Goal: Task Accomplishment & Management: Manage account settings

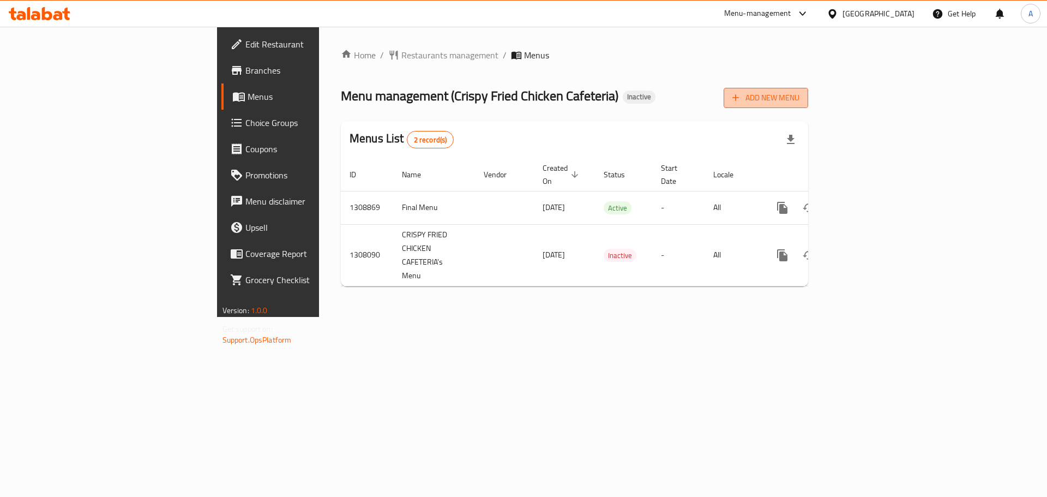
click at [563, 105] on button "Add New Menu" at bounding box center [766, 98] width 85 height 20
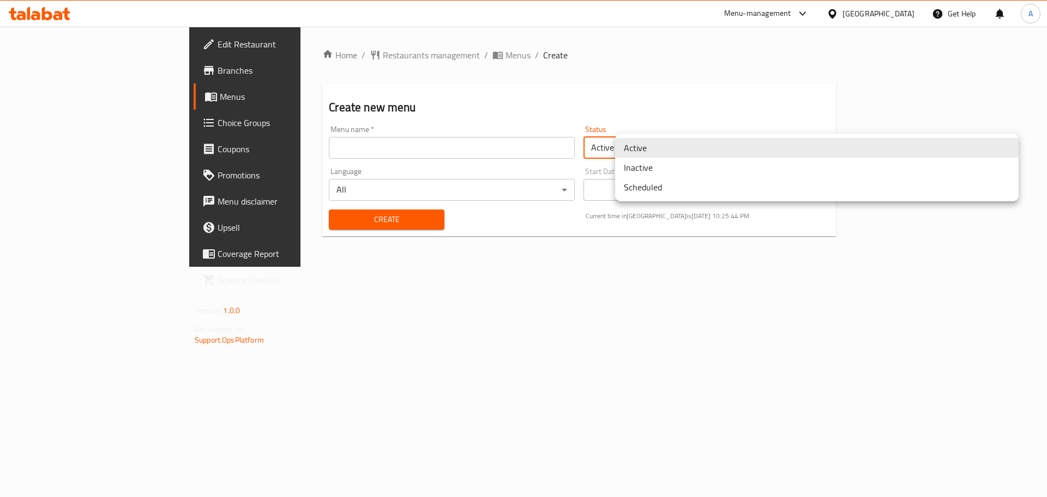
click at [563, 147] on body "​ Menu-management United Arab Emirates Get Help A Edit Restaurant Branches Menu…" at bounding box center [523, 267] width 1047 height 481
click at [563, 168] on li "Inactive" at bounding box center [816, 168] width 403 height 20
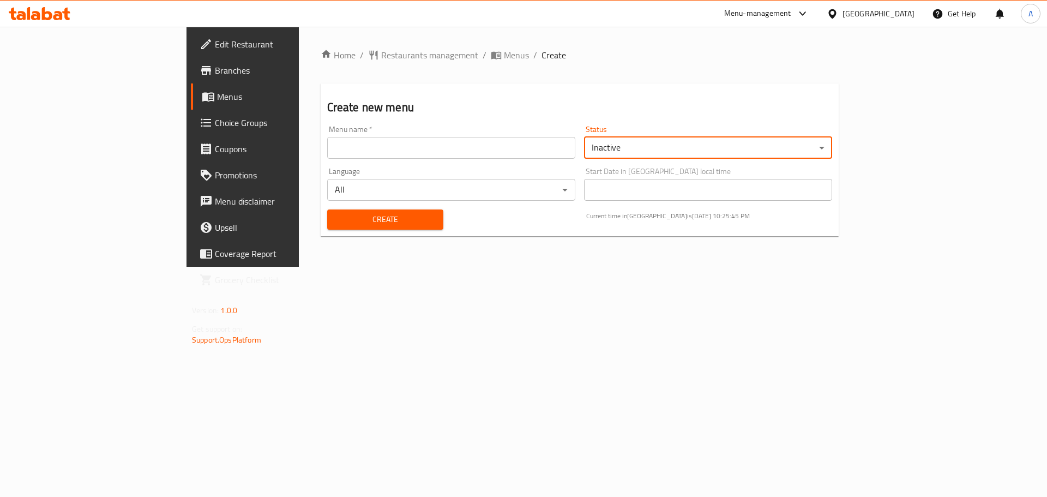
click at [432, 151] on input "text" at bounding box center [451, 148] width 248 height 22
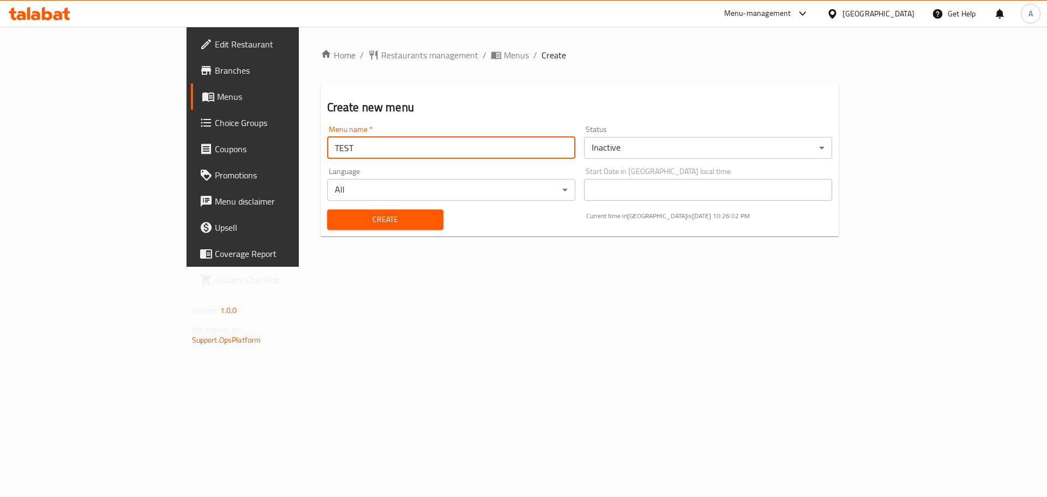
type input "TEST"
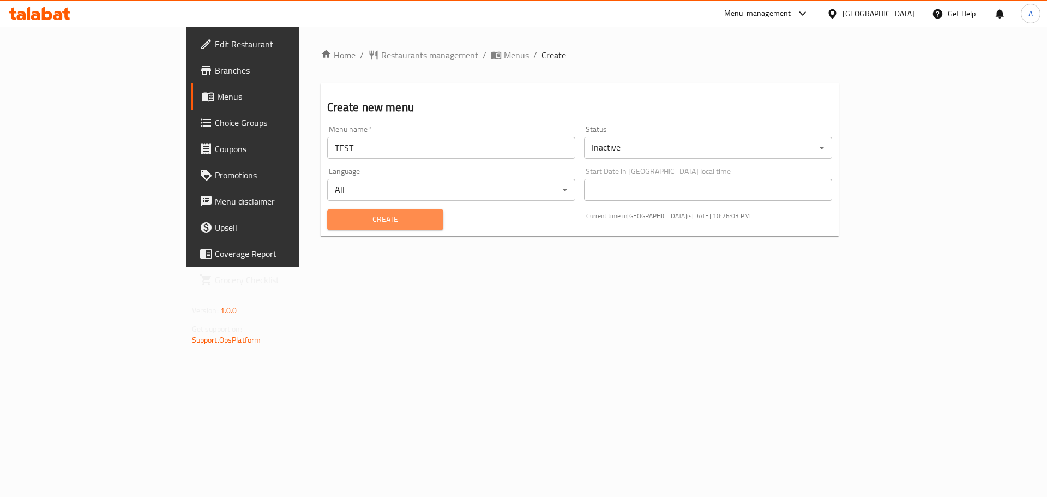
click at [358, 218] on span "Create" at bounding box center [385, 220] width 99 height 14
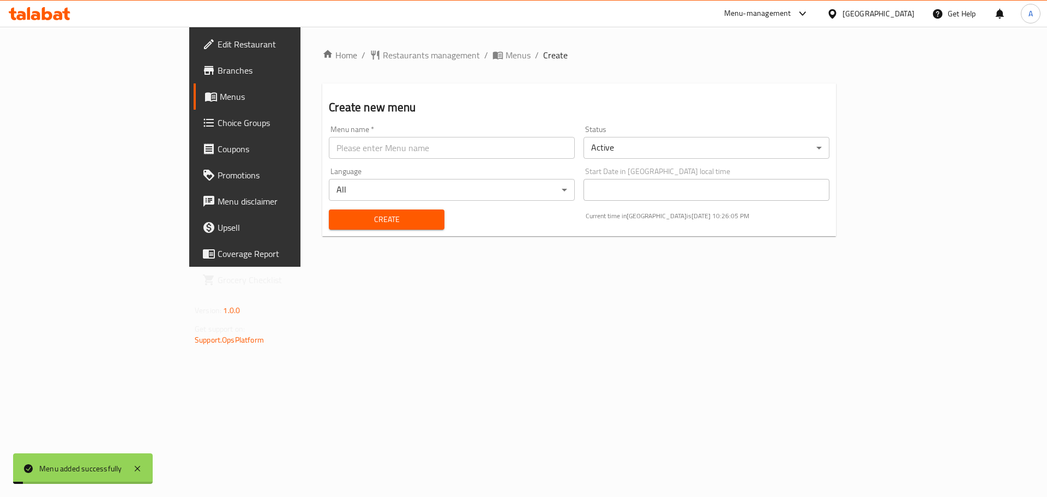
click at [220, 91] on span "Menus" at bounding box center [288, 96] width 136 height 13
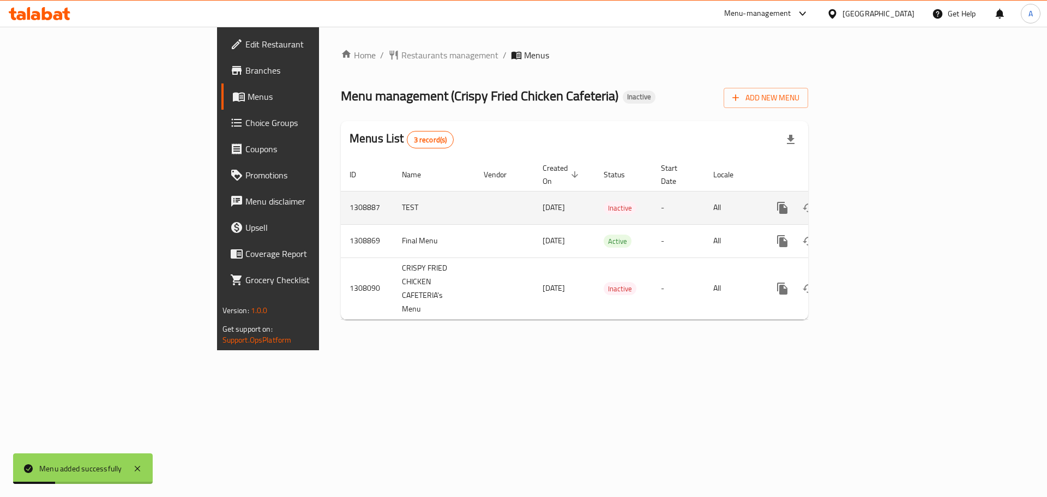
click at [563, 201] on icon "enhanced table" at bounding box center [860, 207] width 13 height 13
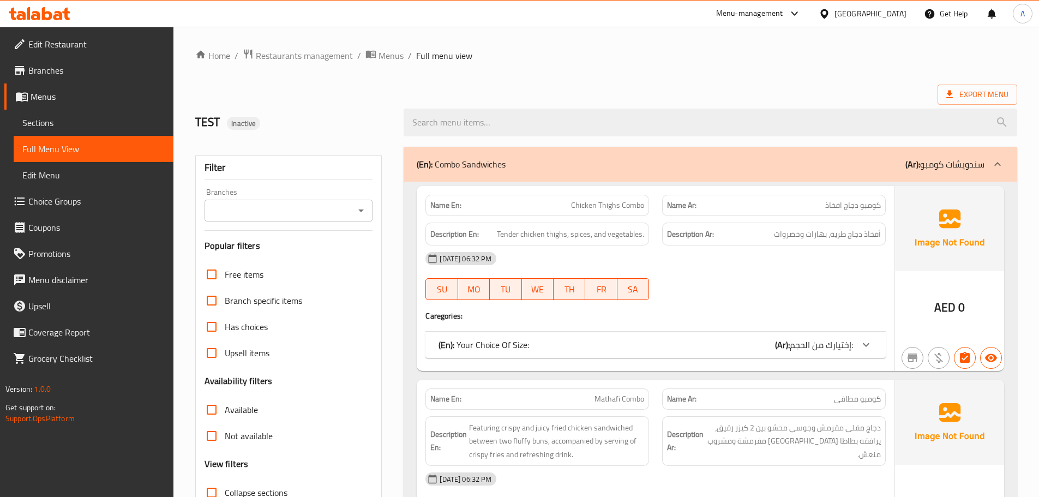
click at [66, 116] on span "Sections" at bounding box center [93, 122] width 142 height 13
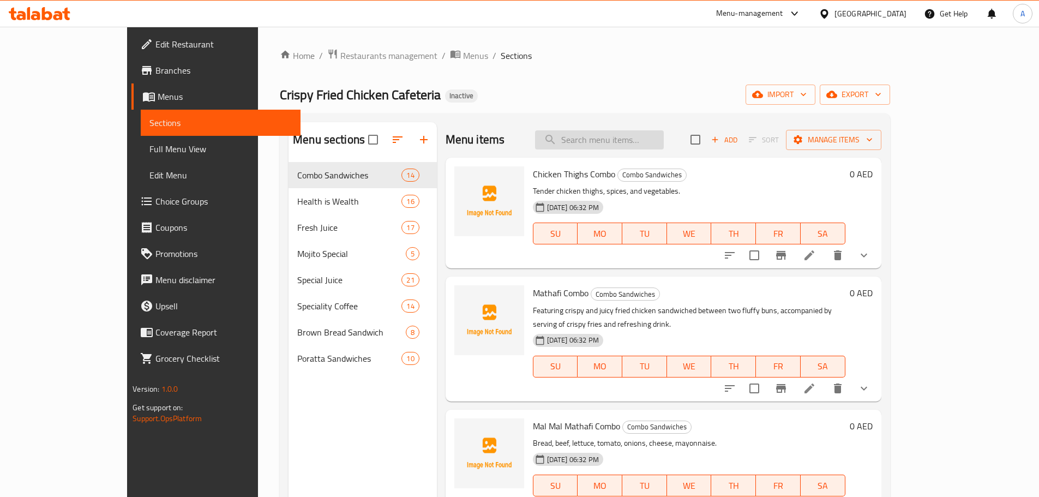
click at [616, 140] on input "search" at bounding box center [599, 139] width 129 height 19
paste input "https://portal.talabat.com/ae/p/menu-management#/restaurants/704744/menus/13088…"
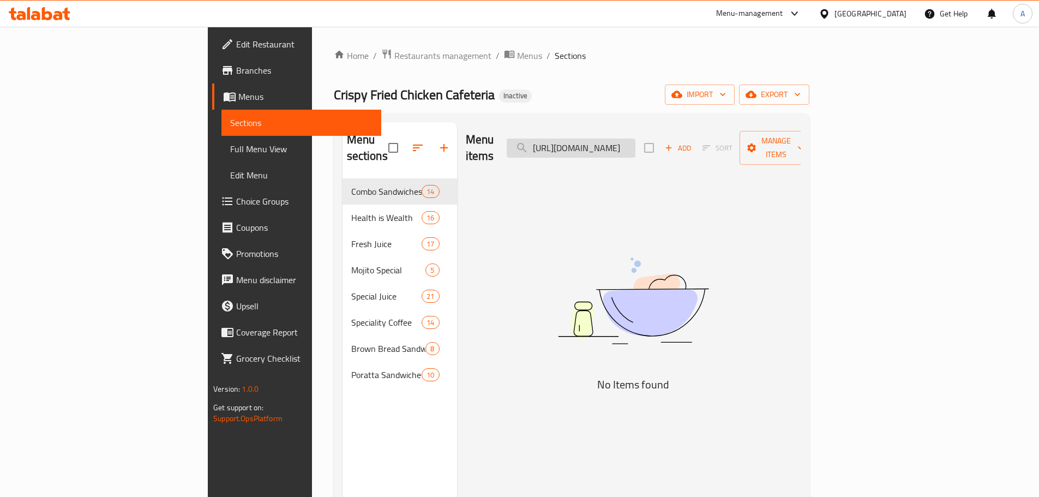
click at [633, 141] on input "https://portal.talabat.com/ae/p/menu-management#/restaurants/704744/menus/13088…" at bounding box center [571, 147] width 129 height 19
paste input "Kitkat Shake"
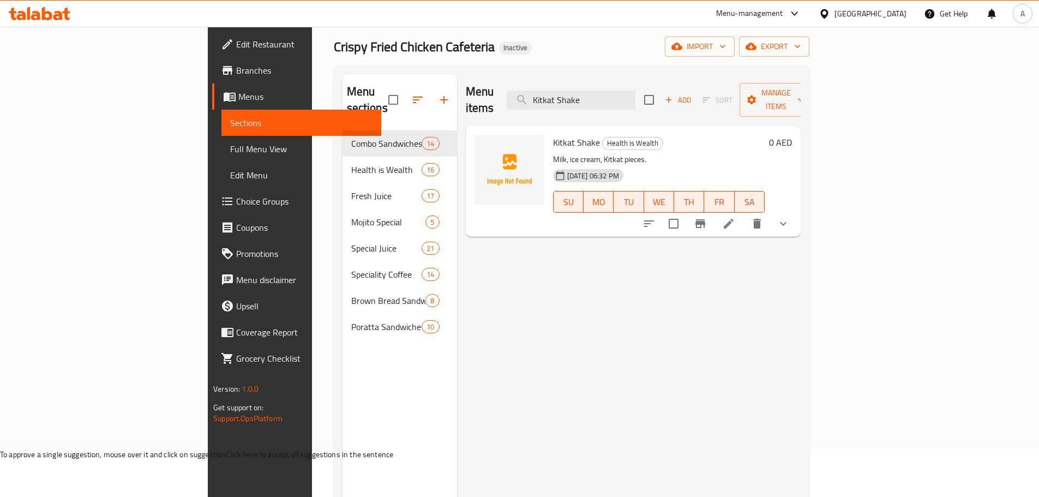
scroll to position [46, 0]
click at [635, 98] on input "Kitkat Shake" at bounding box center [571, 102] width 129 height 19
paste input "Lemon Juic"
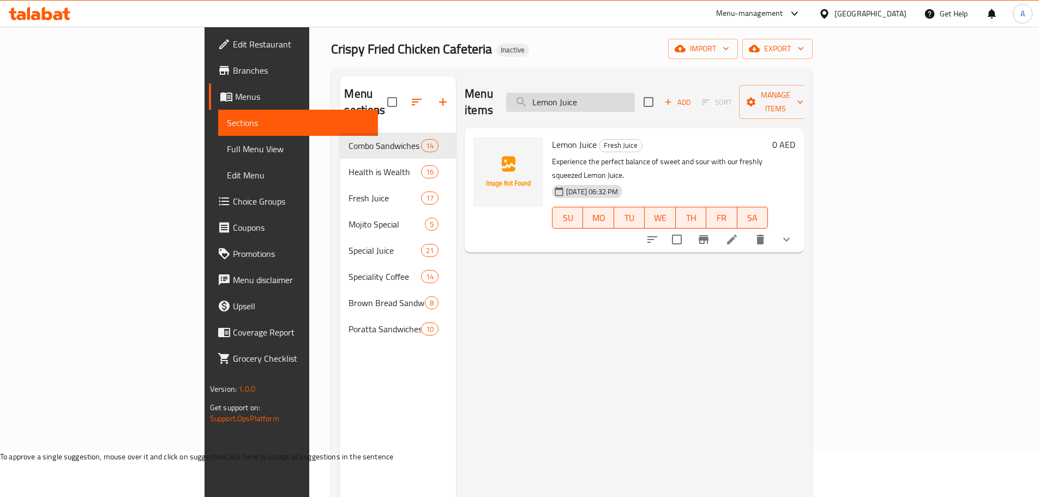
click at [635, 100] on input "Lemon Juice" at bounding box center [570, 102] width 129 height 19
paste input "Watermel"
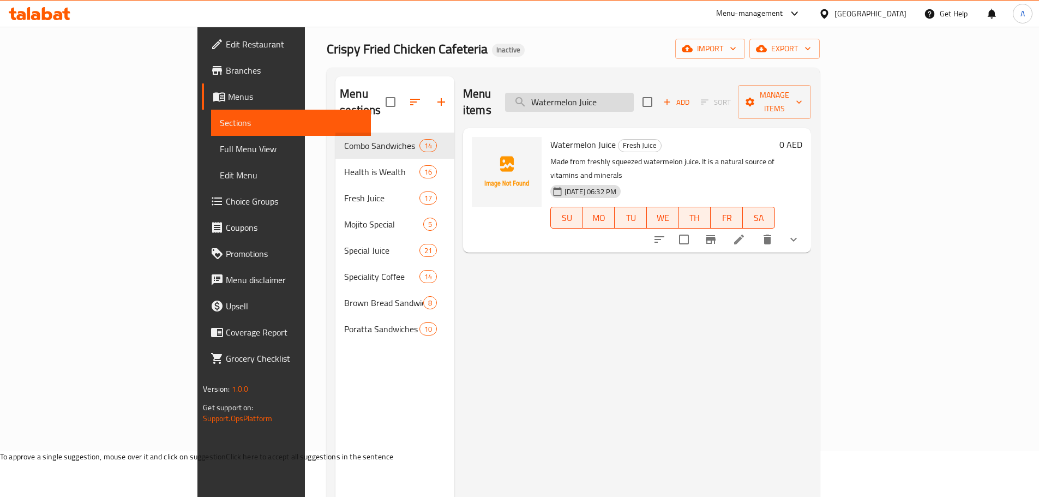
click at [634, 93] on input "Watermelon Juice" at bounding box center [569, 102] width 129 height 19
paste input "Lemon Mint"
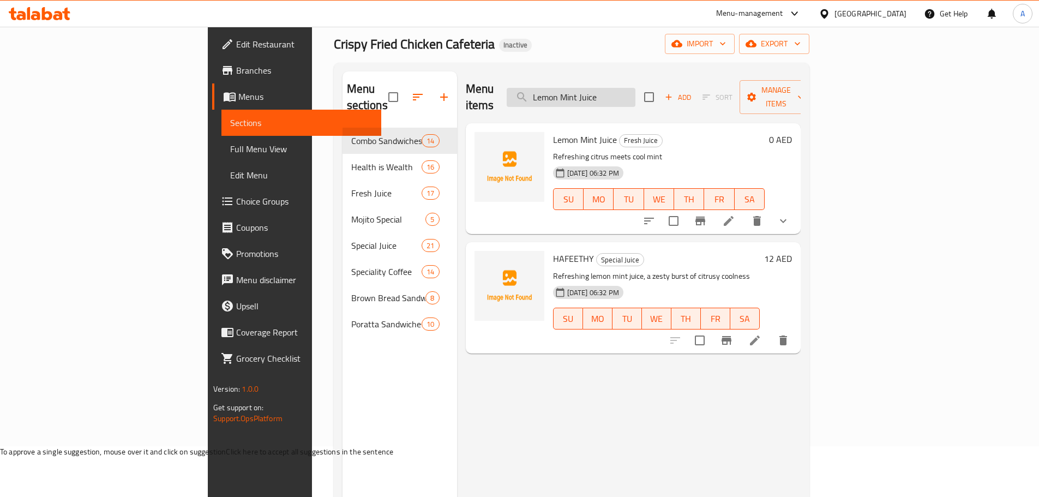
scroll to position [0, 0]
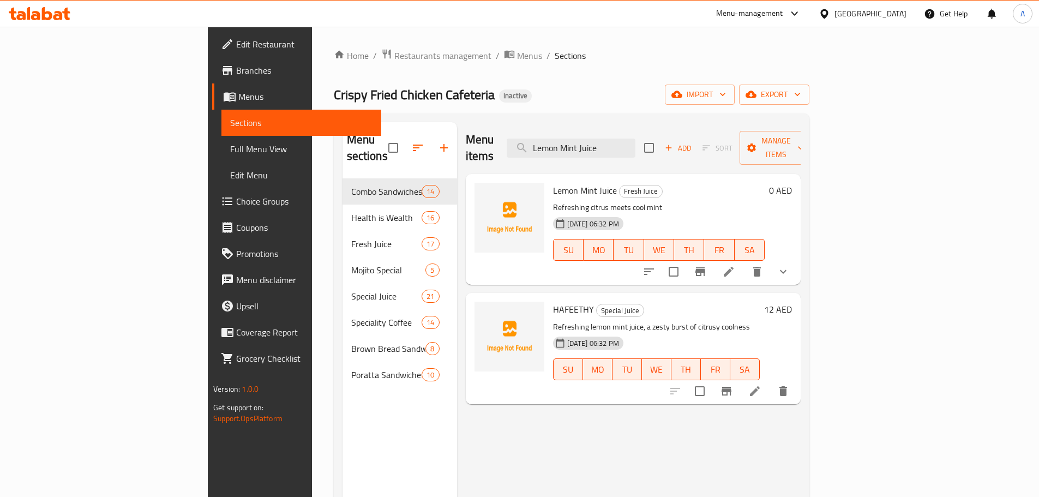
click at [653, 121] on div "Menu sections Combo Sandwiches 14 Health is Wealth 16 Fresh Juice 17 Mojito Spe…" at bounding box center [571, 370] width 475 height 514
click at [635, 138] on input "Lemon Mint Juice" at bounding box center [571, 147] width 129 height 19
paste input "50 X 50"
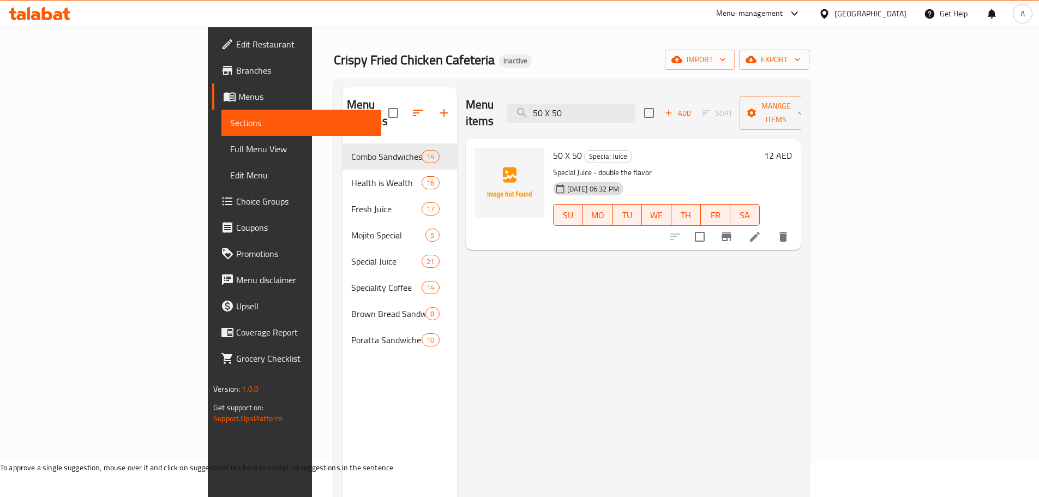
scroll to position [55, 0]
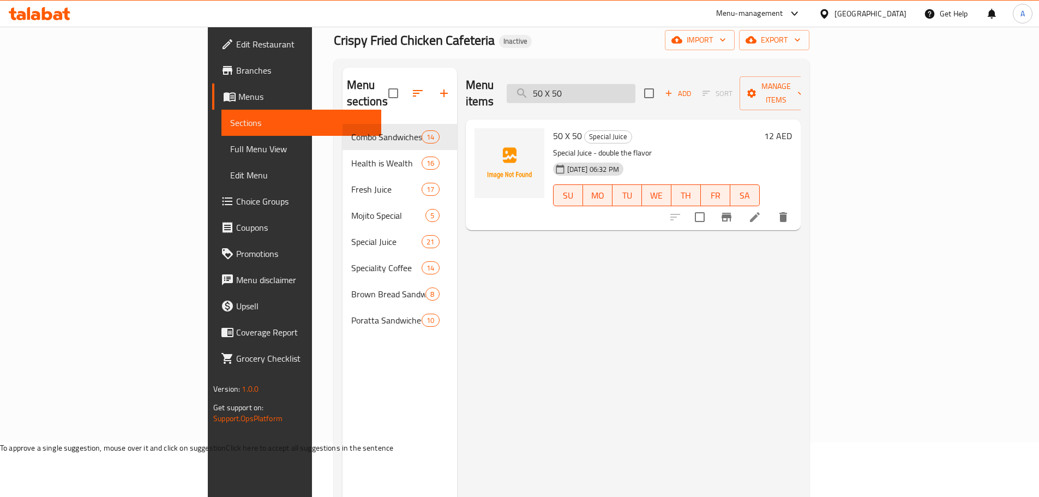
click at [635, 93] on input "50 X 50" at bounding box center [571, 93] width 129 height 19
paste input "COCKTAIL BOTTILE JUICE"
click at [635, 84] on input "COCKTAIL BOTTILE JUICE" at bounding box center [571, 93] width 129 height 19
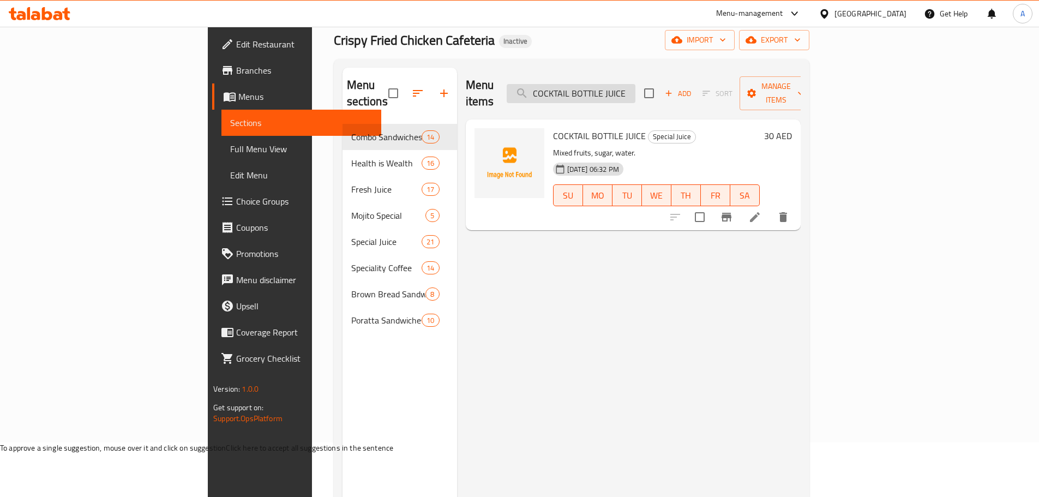
click at [635, 84] on input "COCKTAIL BOTTILE JUICE" at bounding box center [571, 93] width 129 height 19
paste input "LEMON TEA"
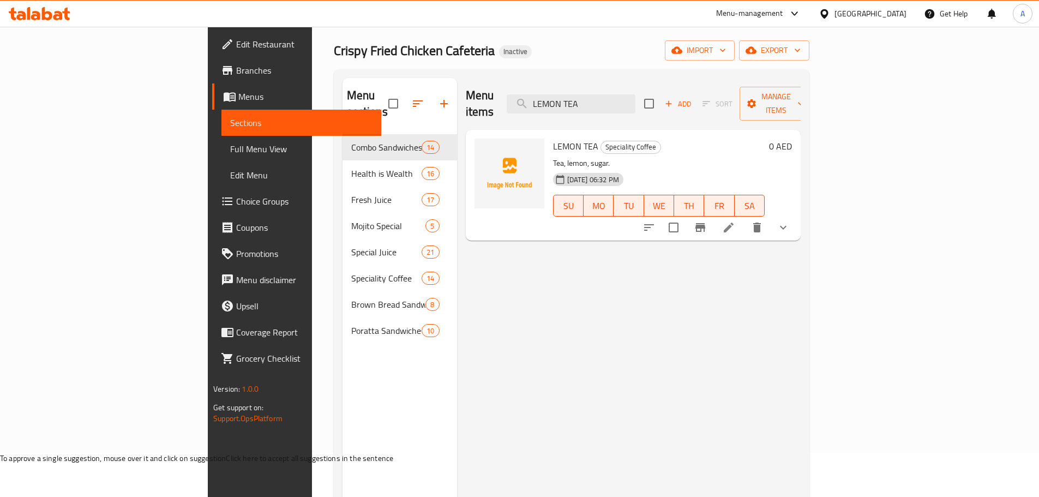
scroll to position [44, 0]
click at [631, 102] on input "LEMON TEA" at bounding box center [571, 104] width 129 height 19
paste input "KASHMEERI"
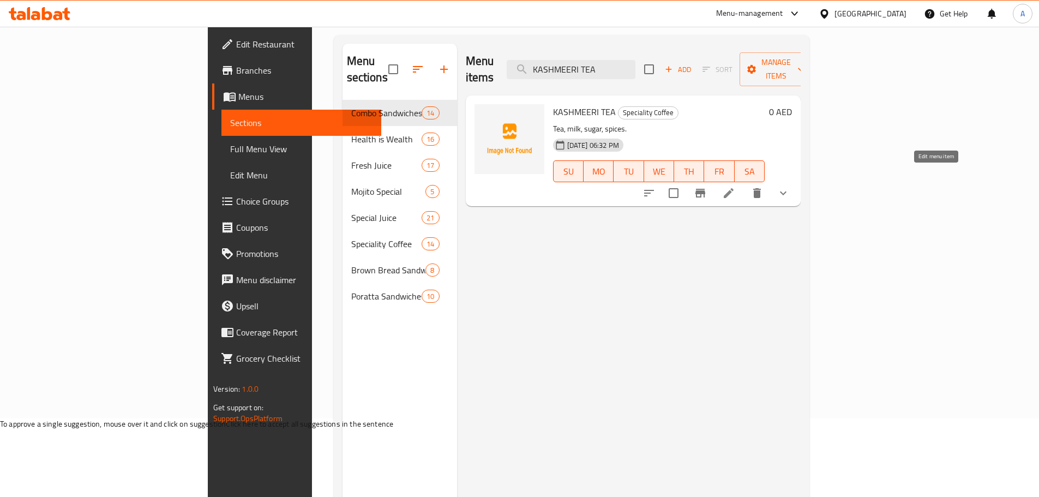
scroll to position [98, 0]
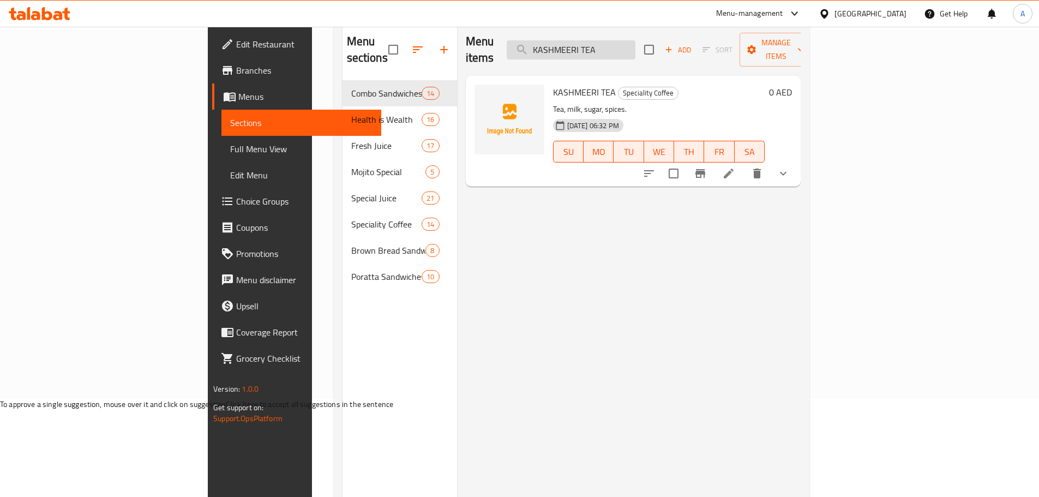
click at [635, 43] on input "KASHMEERI TEA" at bounding box center [571, 49] width 129 height 19
paste input "CAPPUCCINO"
click at [620, 44] on input "CAPPUCCINO" at bounding box center [571, 49] width 129 height 19
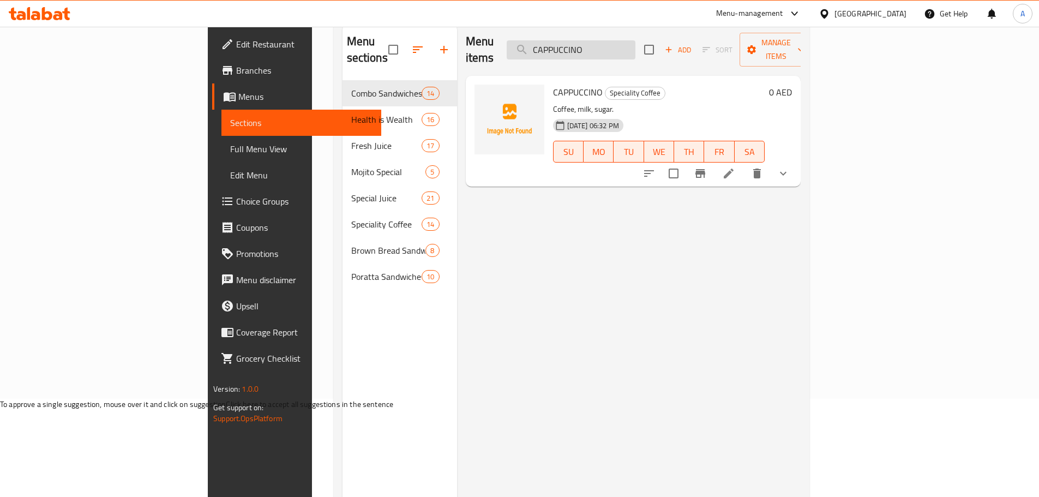
click at [620, 44] on input "CAPPUCCINO" at bounding box center [571, 49] width 129 height 19
paste input "TURKISH COFFEE"
click at [635, 44] on input "TURKISH COFFEE" at bounding box center [571, 49] width 129 height 19
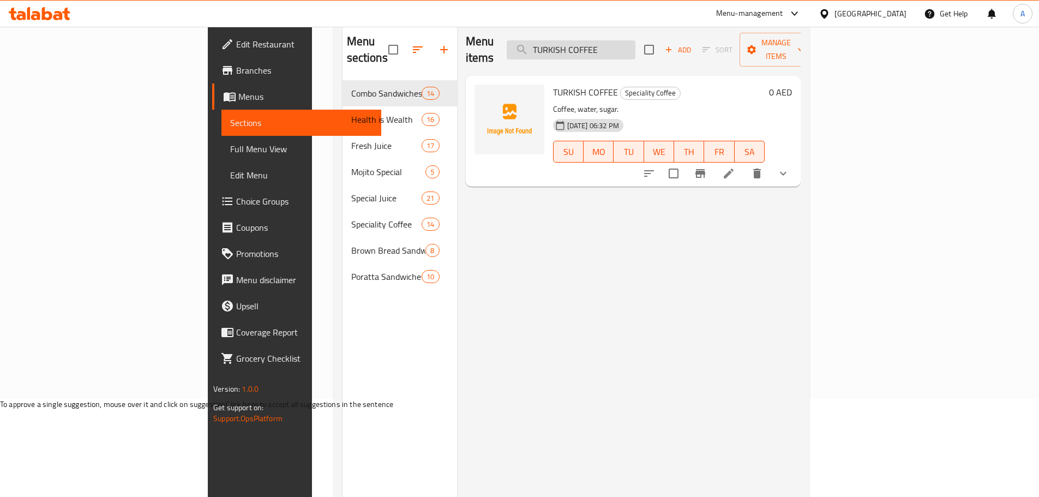
click at [635, 44] on input "TURKISH COFFEE" at bounding box center [571, 49] width 129 height 19
paste input "SALA CLUB"
click at [632, 40] on input "SALA CLUB" at bounding box center [571, 49] width 129 height 19
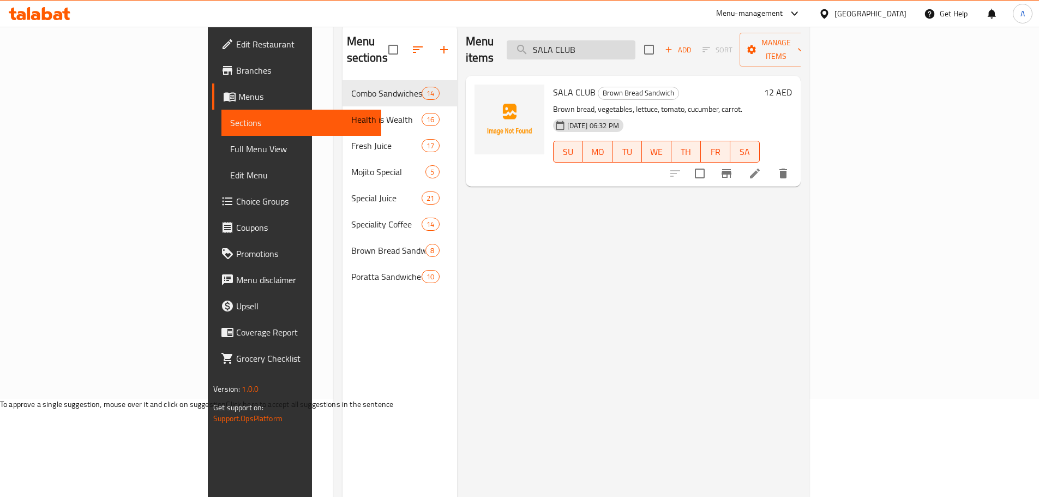
paste input "FATTOUSH"
click at [629, 49] on input "FATTOUSH" at bounding box center [571, 49] width 129 height 19
paste input "Pineapple Juice"
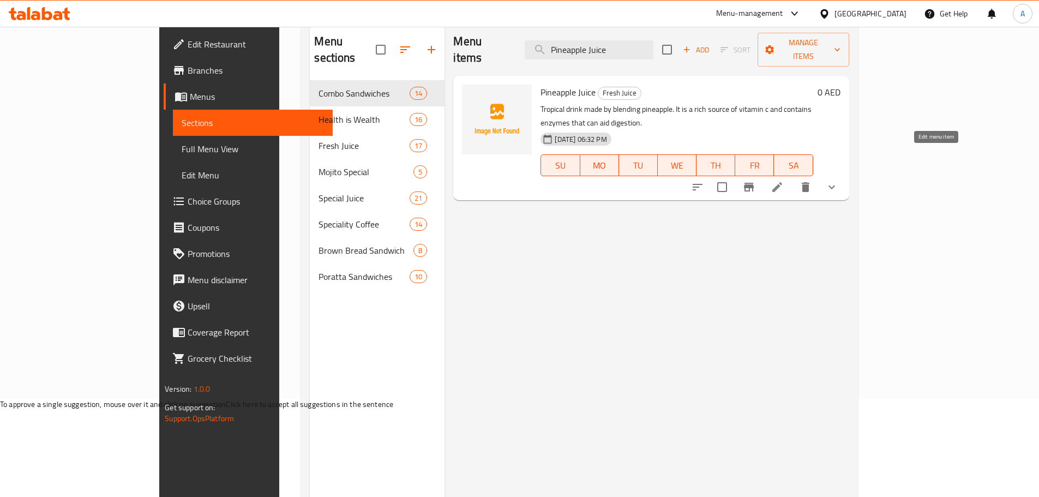
type input "Pineapple Juice"
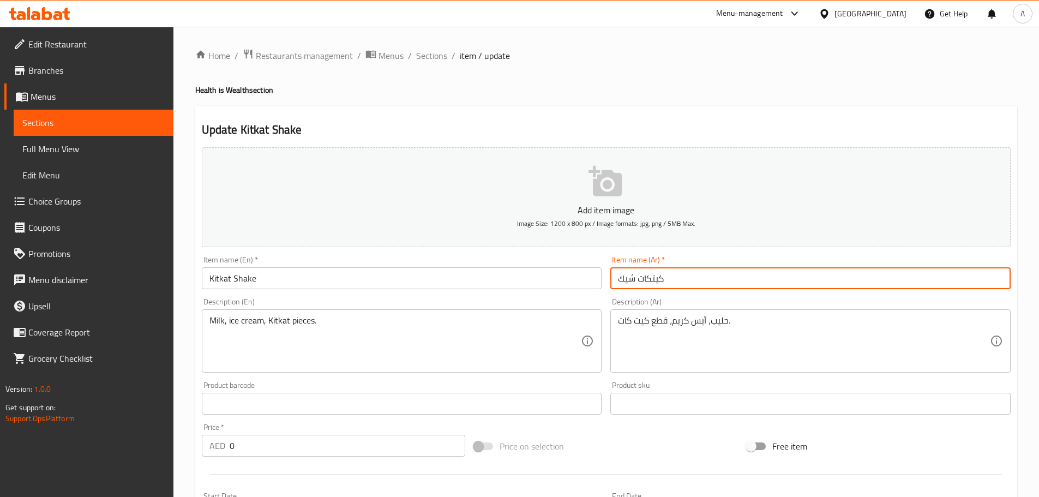
click at [650, 286] on input "كيتكات شيك" at bounding box center [810, 278] width 400 height 22
type input "كيت كات شيك"
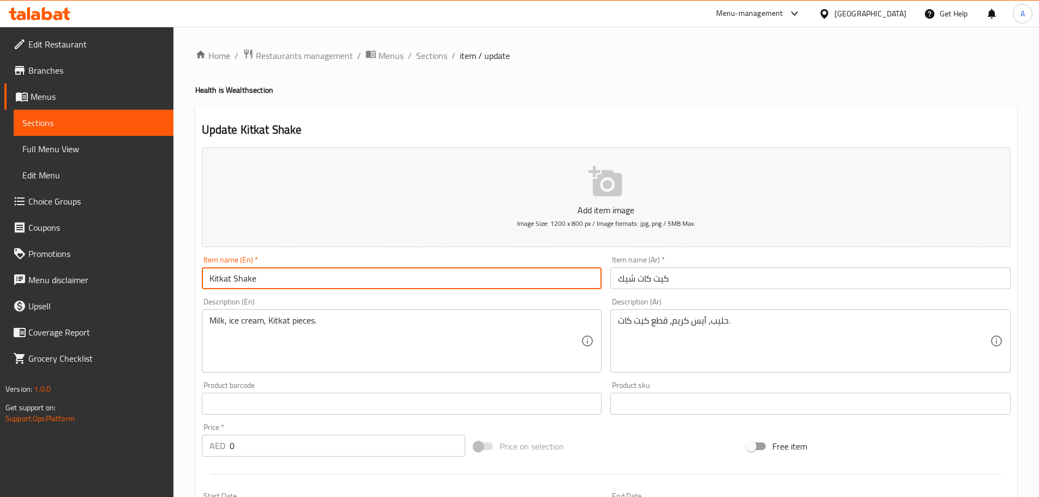
click at [379, 268] on input "Kitkat Shake" at bounding box center [402, 278] width 400 height 22
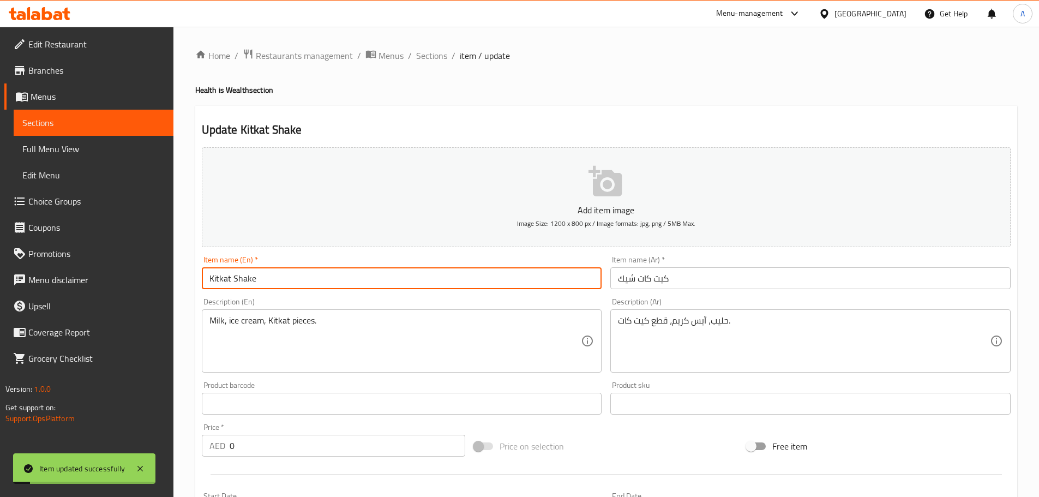
click at [217, 275] on input "Kitkat Shake" at bounding box center [402, 278] width 400 height 22
click at [225, 275] on input "Kitkat Shake" at bounding box center [402, 278] width 400 height 22
click at [217, 281] on input "Kitkat Shake" at bounding box center [402, 278] width 400 height 22
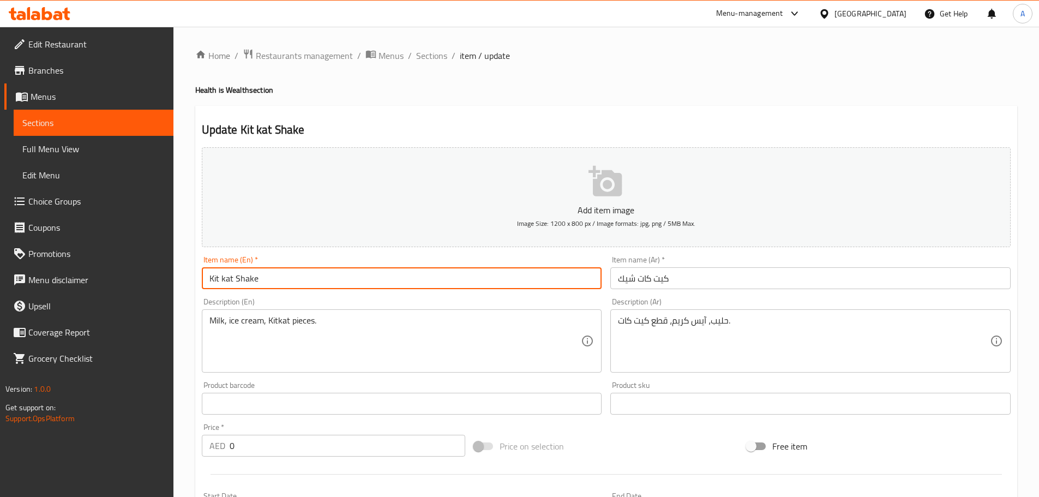
type input "Kit kat Shake"
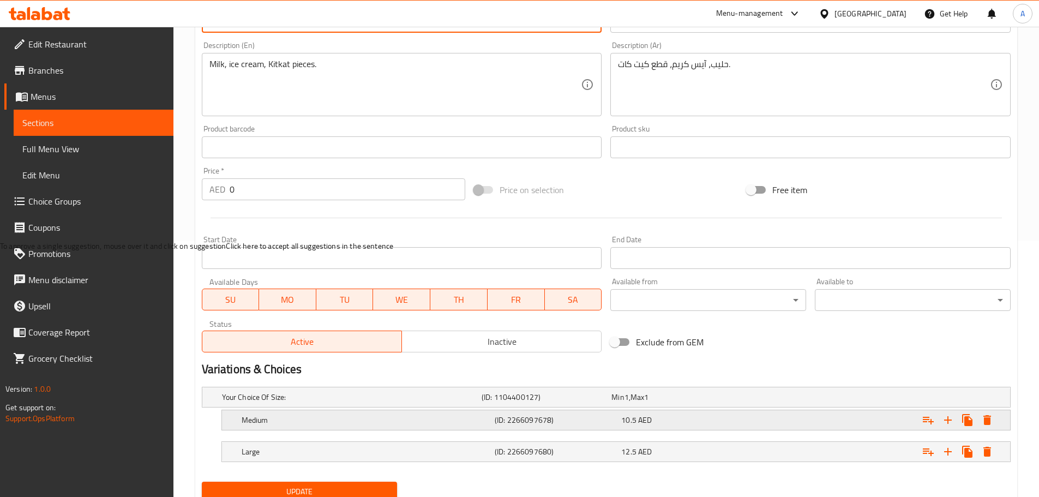
scroll to position [298, 0]
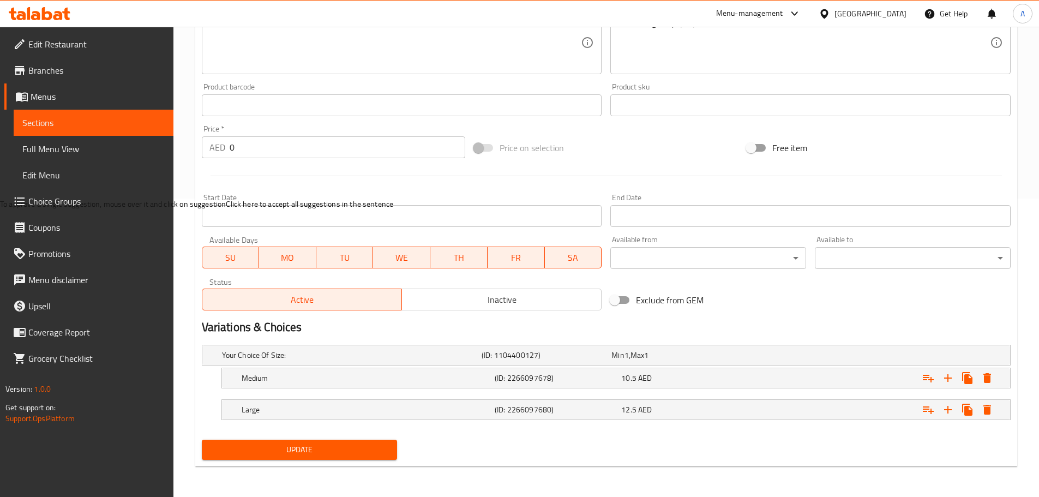
drag, startPoint x: 327, startPoint y: 443, endPoint x: 333, endPoint y: 429, distance: 15.4
click at [327, 443] on span "Update" at bounding box center [299, 450] width 178 height 14
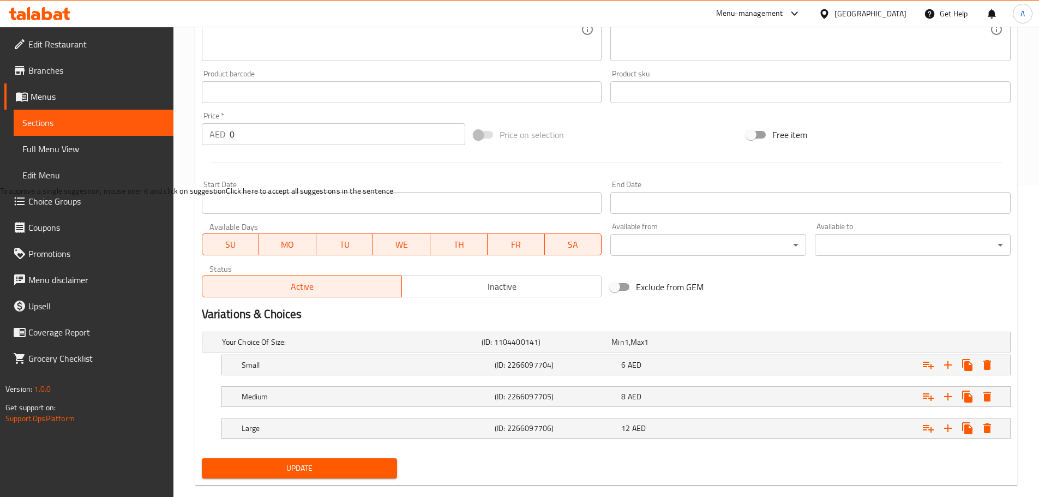
scroll to position [330, 0]
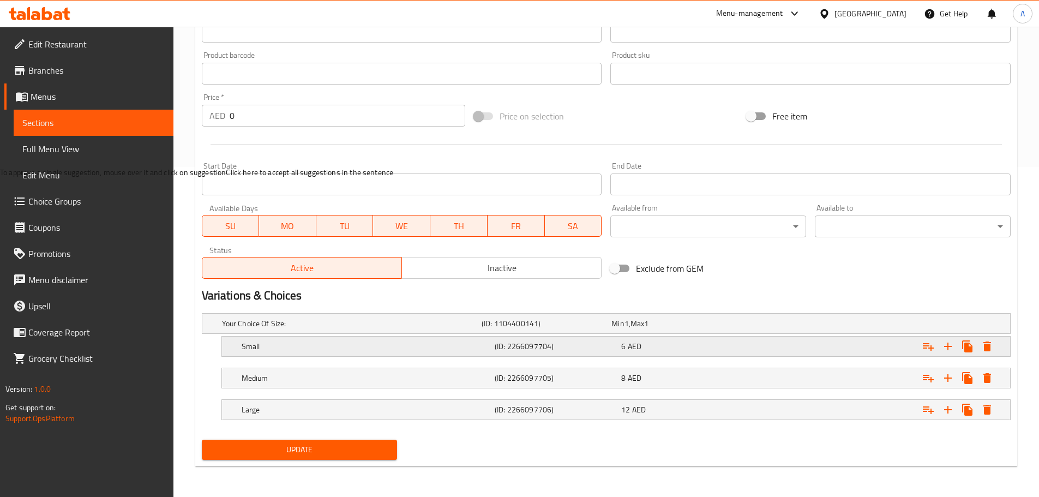
click at [485, 343] on h5 "Small" at bounding box center [366, 346] width 249 height 11
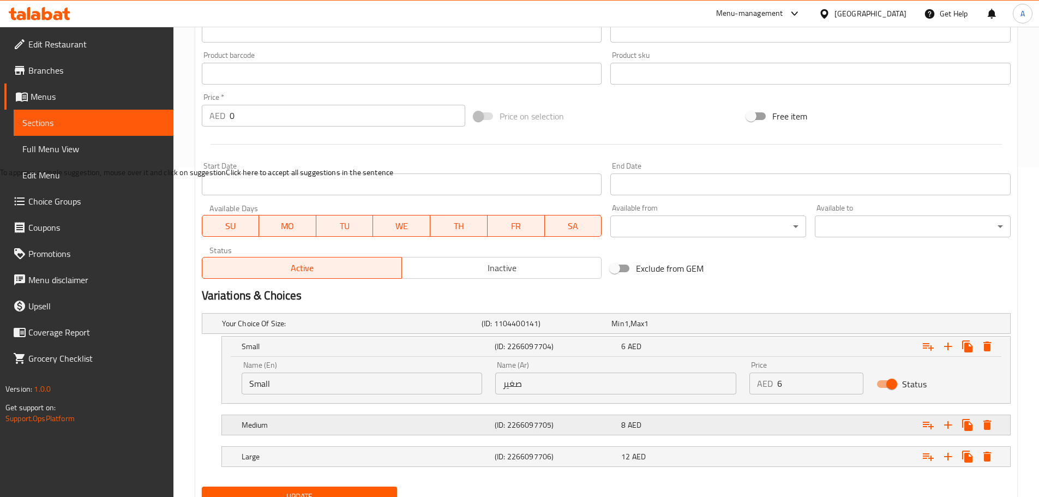
click at [522, 425] on h5 "(ID: 2266097705)" at bounding box center [556, 424] width 122 height 11
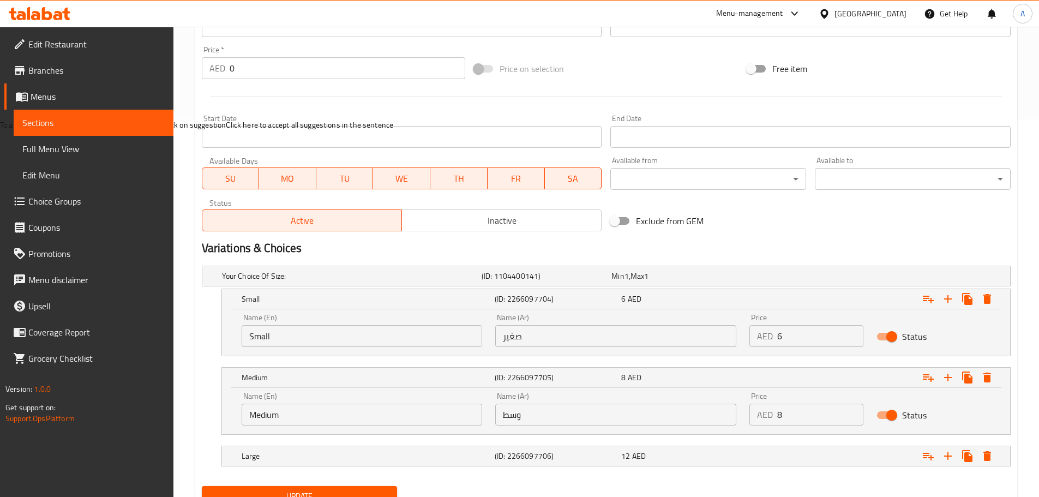
scroll to position [424, 0]
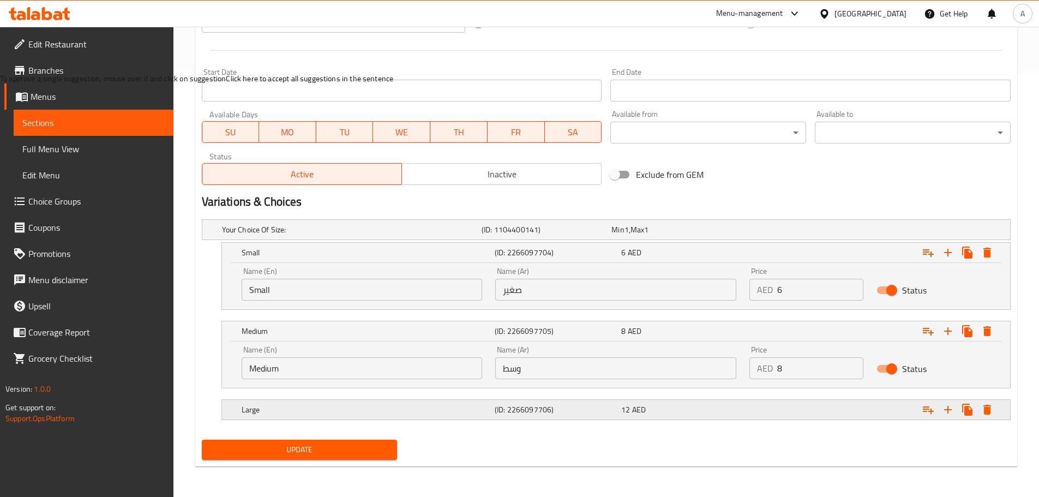
click at [554, 412] on h5 "(ID: 2266097706)" at bounding box center [556, 409] width 122 height 11
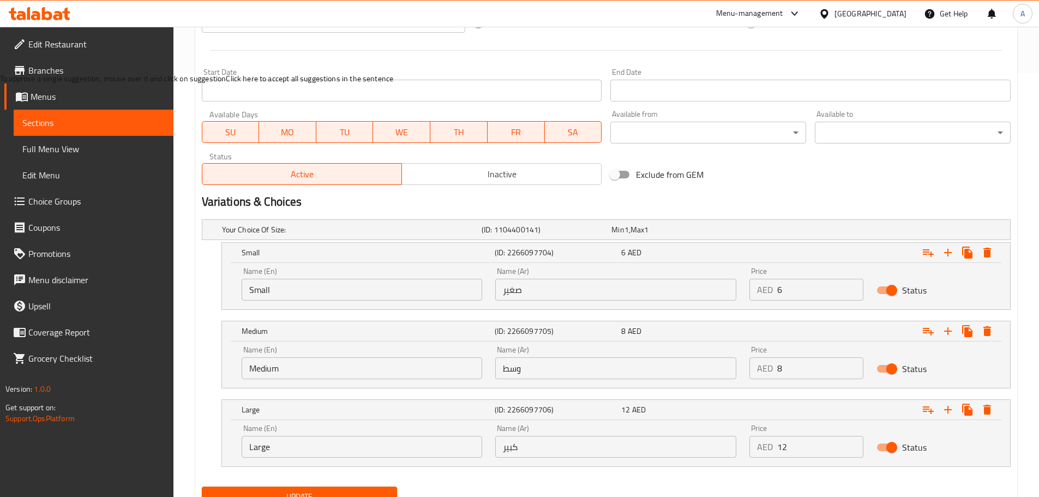
click at [793, 288] on input "6" at bounding box center [820, 290] width 86 height 22
click at [793, 287] on input "6" at bounding box center [820, 290] width 86 height 22
type input "4"
click at [793, 370] on input "8" at bounding box center [820, 368] width 86 height 22
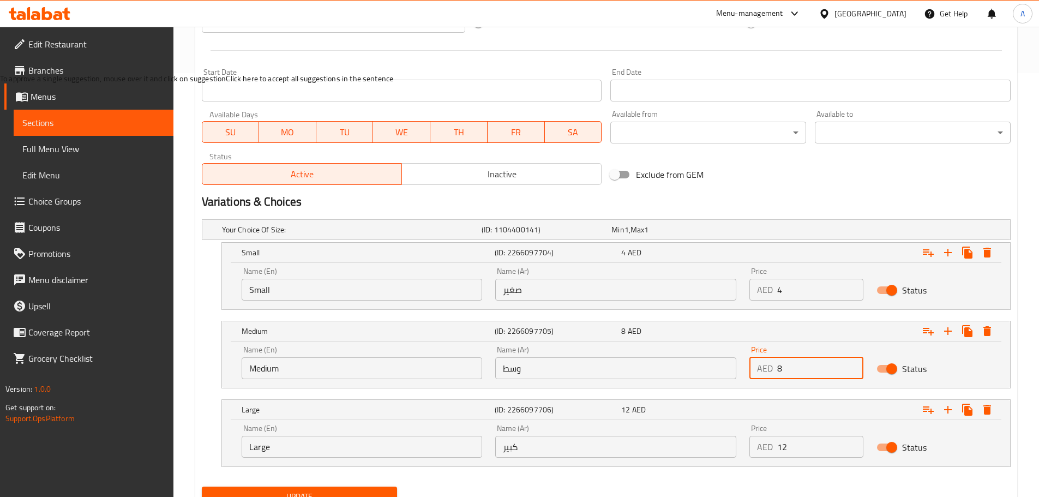
click at [793, 370] on input "8" at bounding box center [820, 368] width 86 height 22
click at [797, 444] on input "12" at bounding box center [820, 447] width 86 height 22
click at [794, 372] on input "86" at bounding box center [820, 368] width 86 height 22
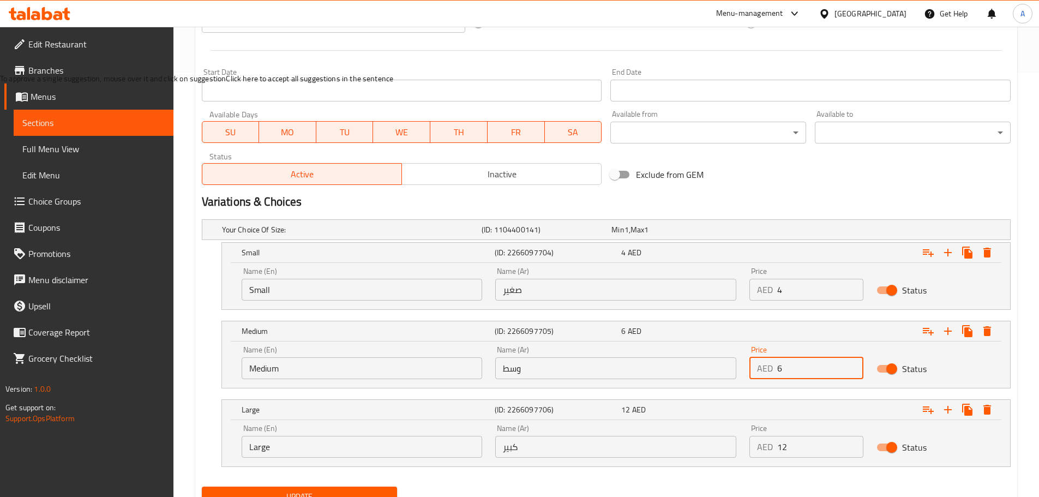
type input "6"
click at [801, 444] on input "12" at bounding box center [820, 447] width 86 height 22
type input "8"
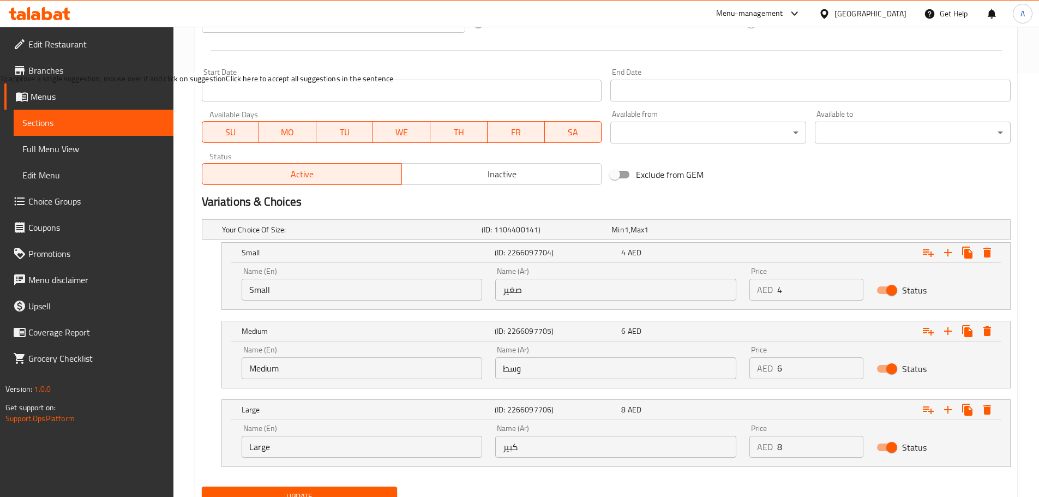
click at [783, 469] on nav at bounding box center [606, 473] width 809 height 9
click at [388, 491] on span "Update" at bounding box center [299, 497] width 178 height 14
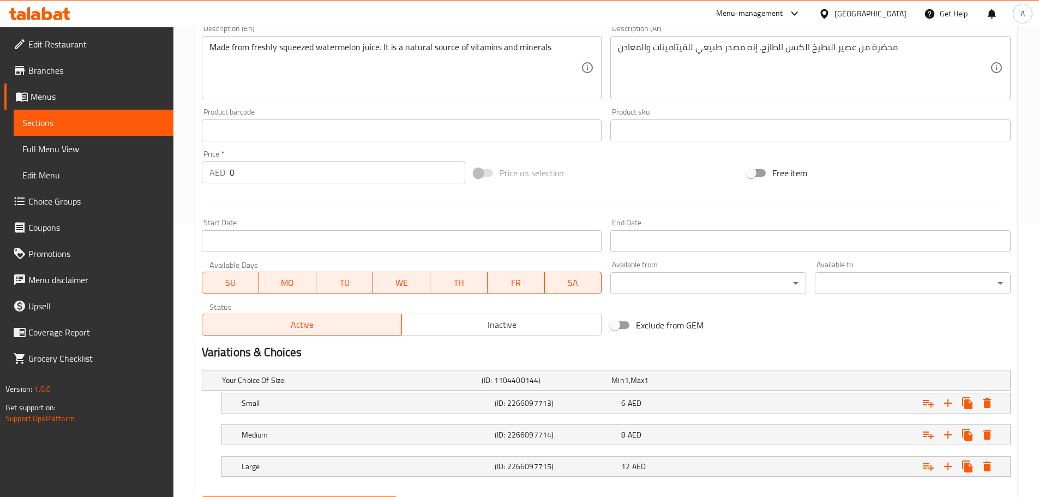
scroll to position [330, 0]
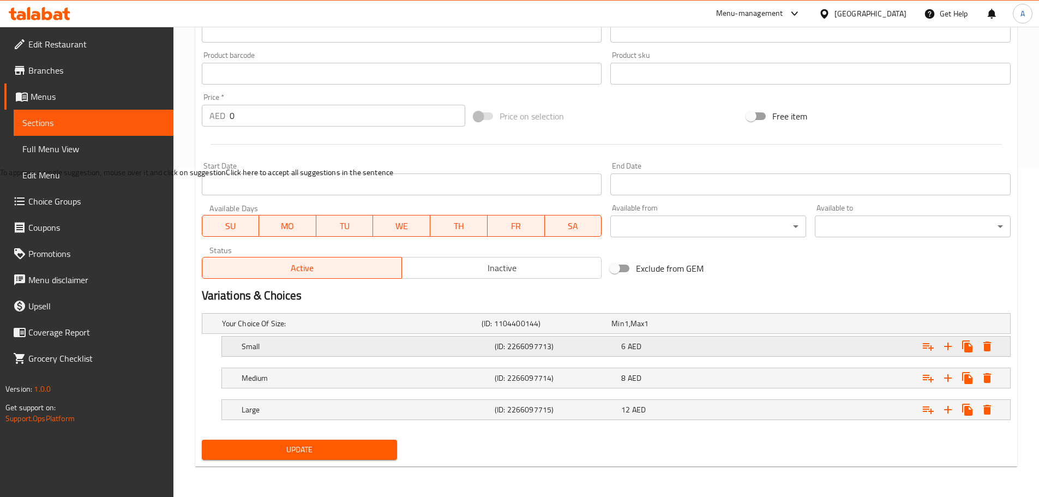
click at [552, 353] on div "(ID: 2266097713)" at bounding box center [555, 346] width 126 height 15
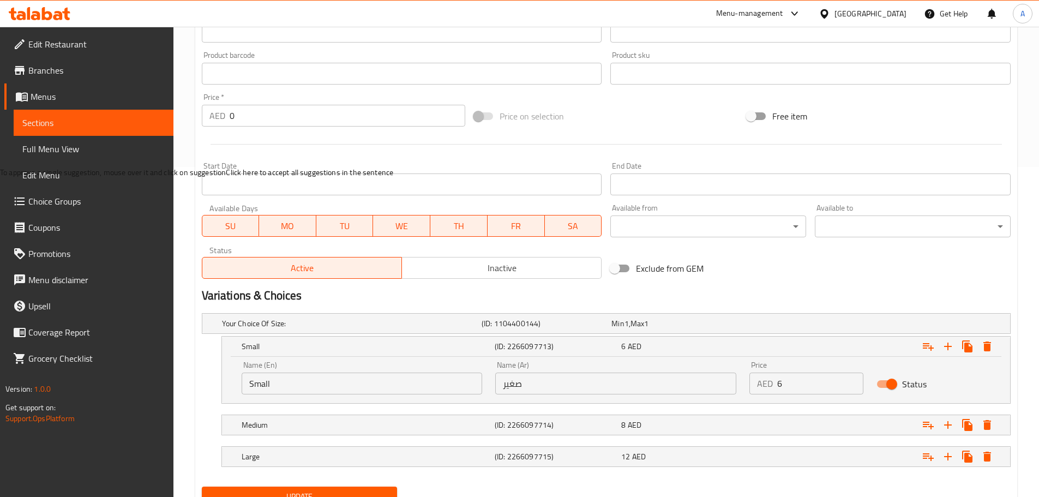
click at [799, 399] on div "Price AED 6 Price" at bounding box center [806, 377] width 127 height 46
click at [795, 385] on input "6" at bounding box center [820, 383] width 86 height 22
click at [795, 386] on input "6" at bounding box center [820, 383] width 86 height 22
click at [795, 387] on input "65" at bounding box center [820, 383] width 86 height 22
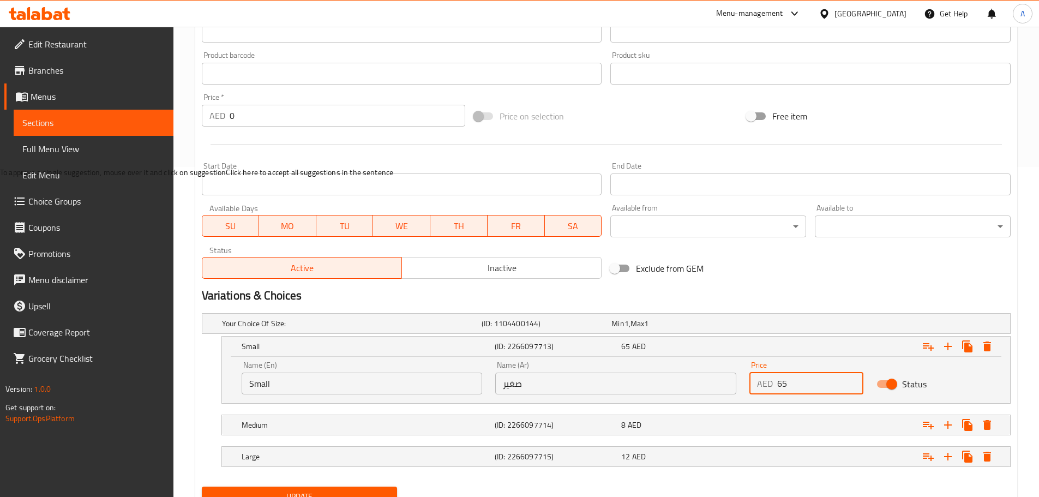
click at [795, 387] on input "65" at bounding box center [820, 383] width 86 height 22
type input "5"
click at [770, 448] on div "Expand" at bounding box center [871, 456] width 253 height 24
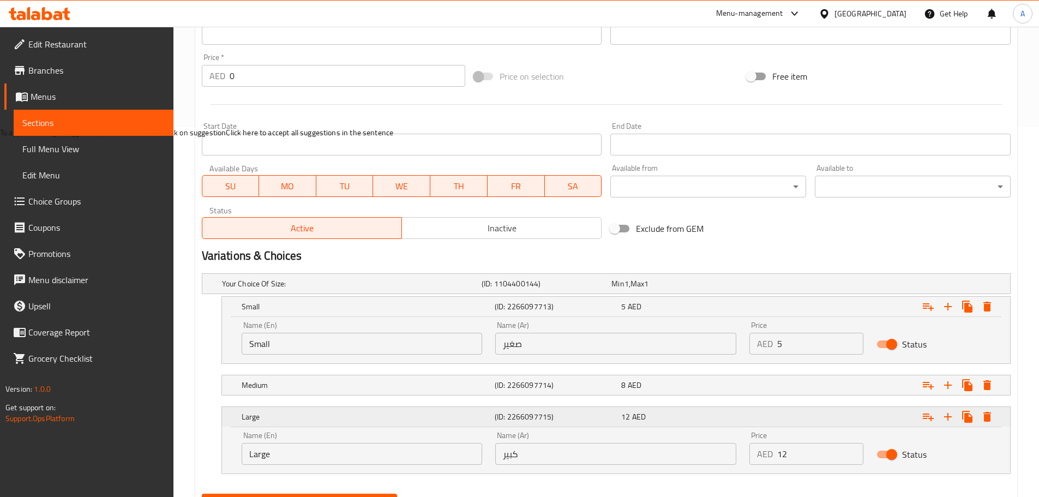
scroll to position [424, 0]
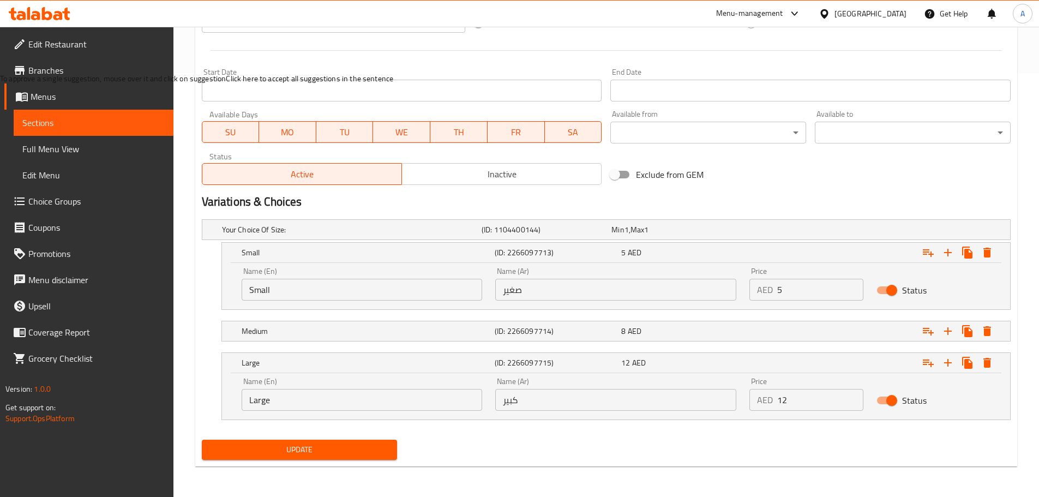
click at [806, 410] on input "12" at bounding box center [820, 400] width 86 height 22
type input "10"
click at [378, 452] on span "Update" at bounding box center [299, 450] width 178 height 14
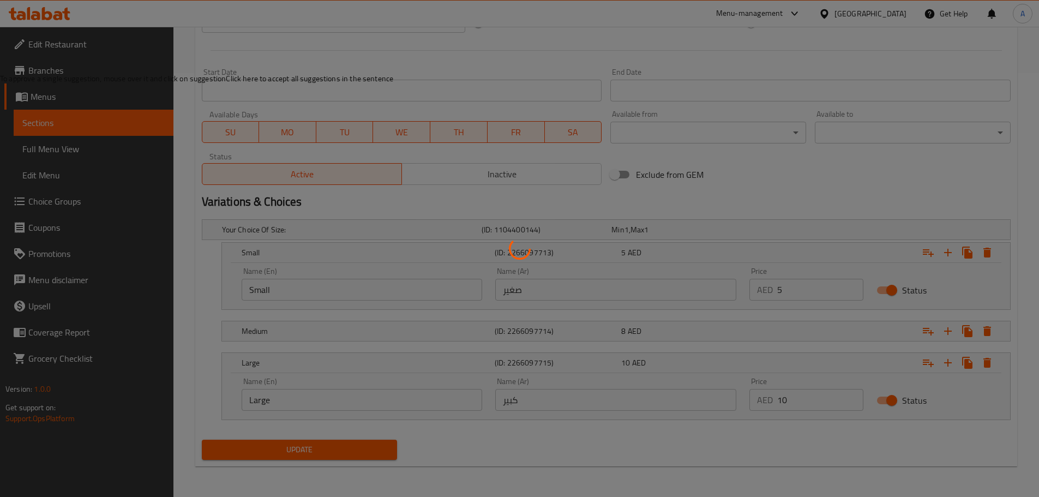
click at [378, 452] on div at bounding box center [519, 248] width 1039 height 497
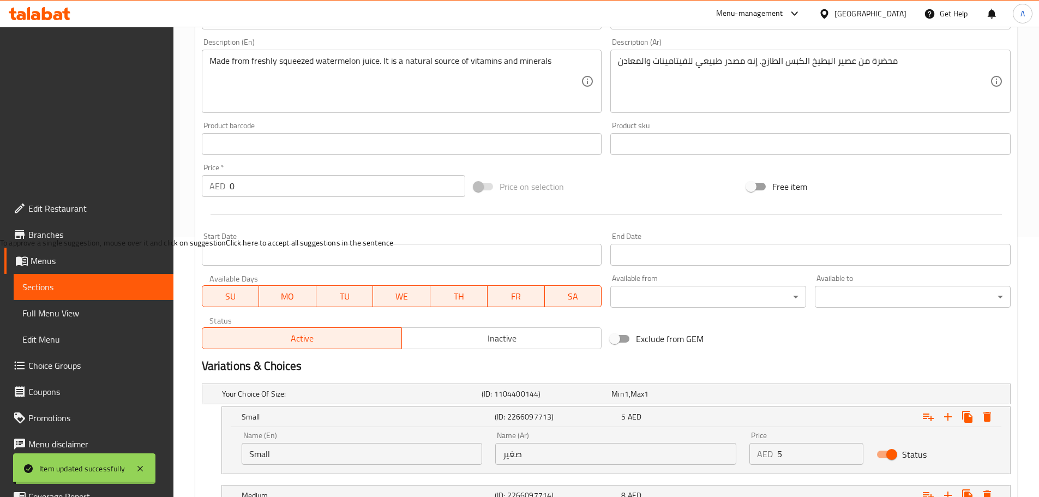
click at [853, 324] on div "Exclude from GEM" at bounding box center [742, 338] width 273 height 29
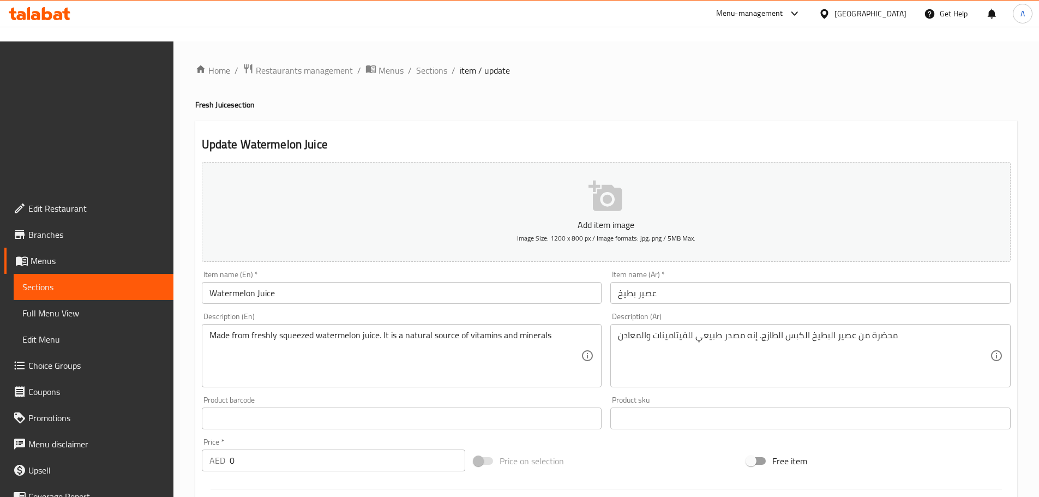
scroll to position [382, 0]
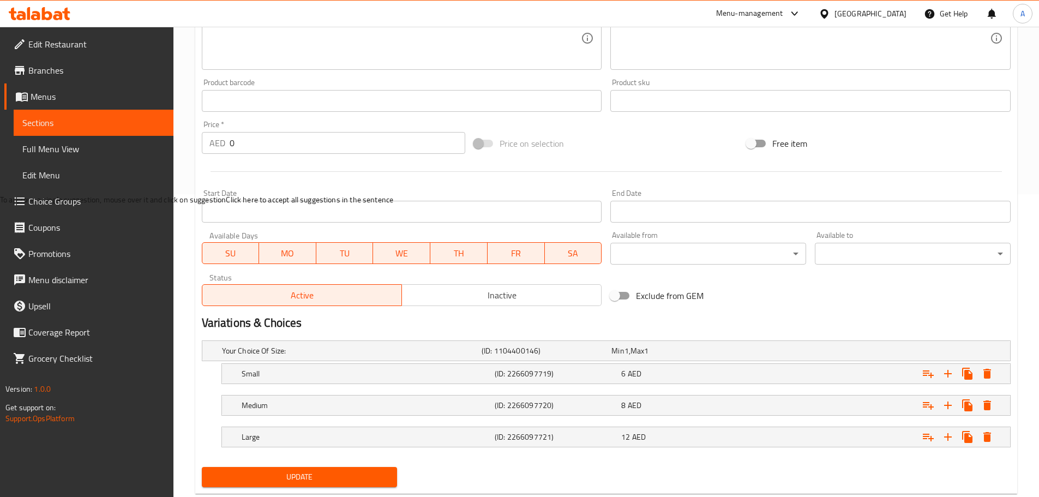
scroll to position [330, 0]
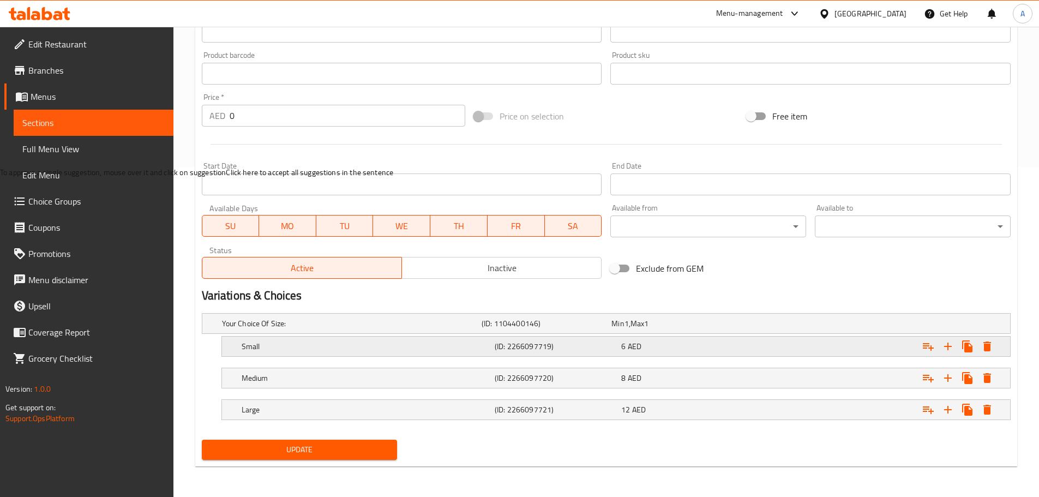
click at [650, 352] on div "6 AED" at bounding box center [682, 346] width 126 height 15
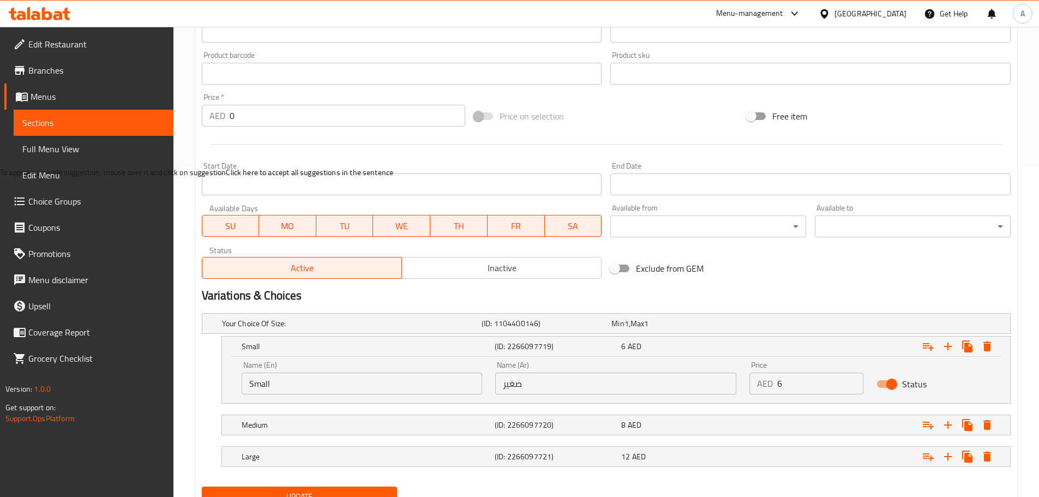
click at [794, 380] on input "6" at bounding box center [820, 383] width 86 height 22
type input "5"
click at [793, 423] on div "Expand" at bounding box center [871, 425] width 253 height 24
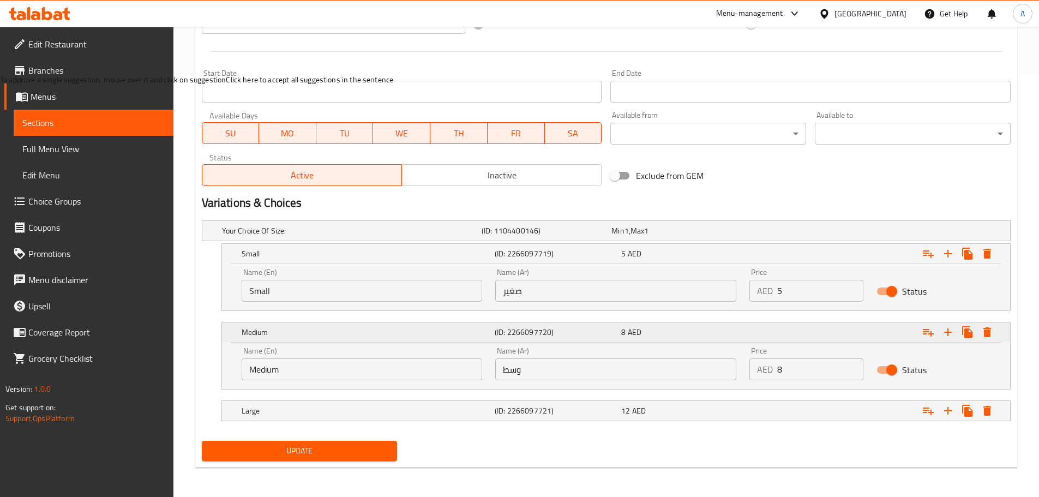
scroll to position [424, 0]
click at [791, 418] on div "Expand" at bounding box center [871, 409] width 253 height 24
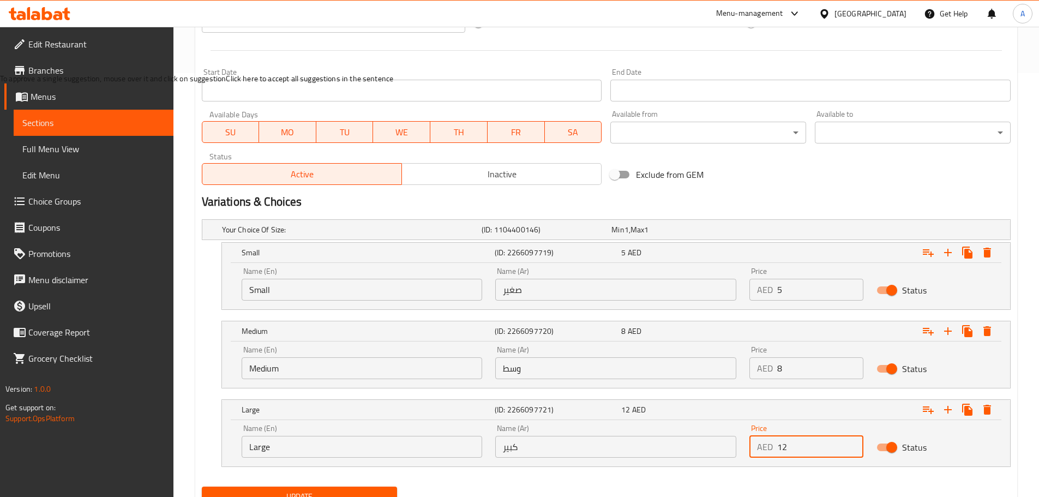
click at [795, 443] on input "12" at bounding box center [820, 447] width 86 height 22
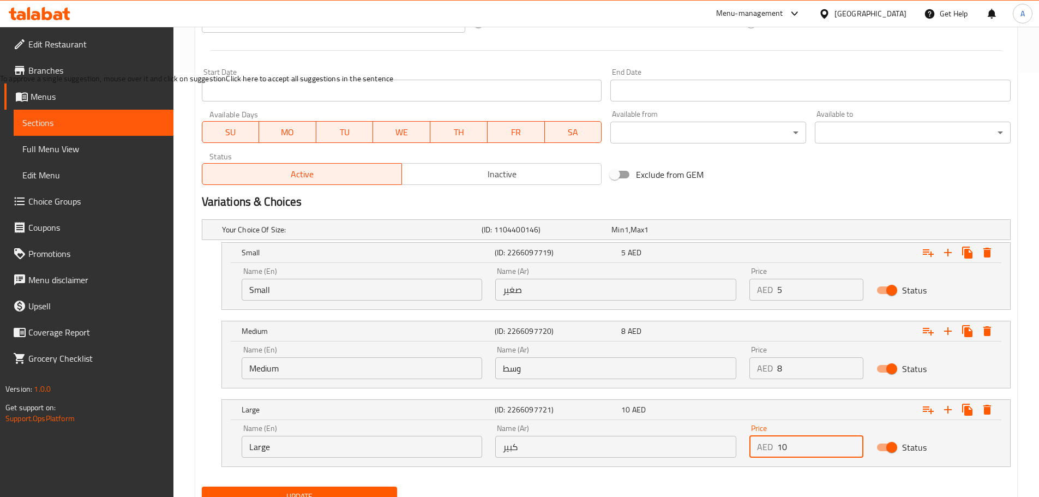
type input "10"
click at [346, 491] on span "Update" at bounding box center [299, 497] width 178 height 14
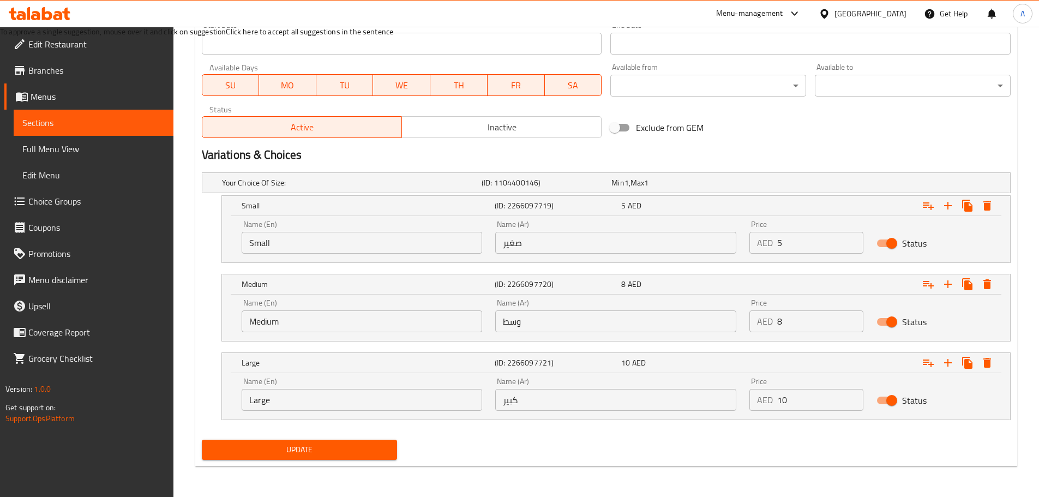
click at [358, 435] on div "Update" at bounding box center [299, 449] width 204 height 29
click at [361, 446] on span "Update" at bounding box center [299, 450] width 178 height 14
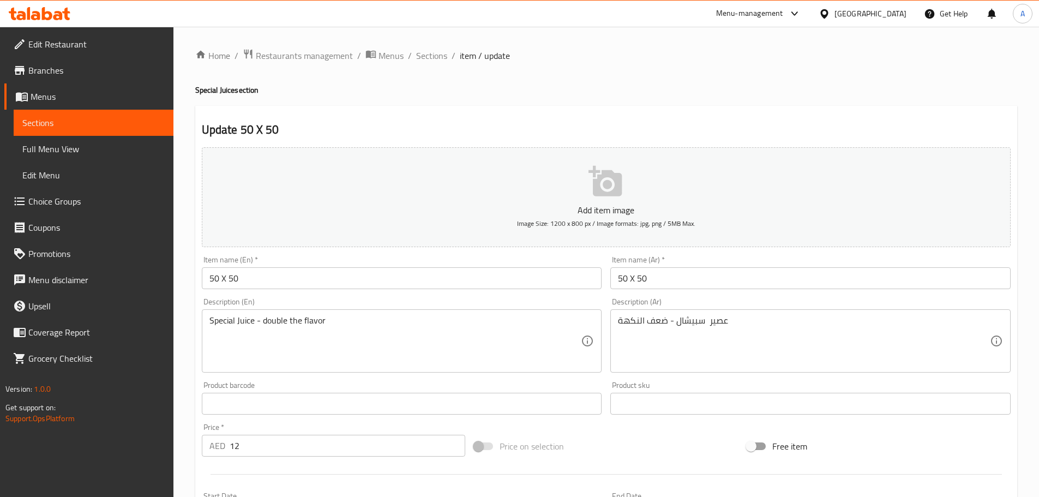
click at [686, 284] on input "50 X 50" at bounding box center [810, 278] width 400 height 22
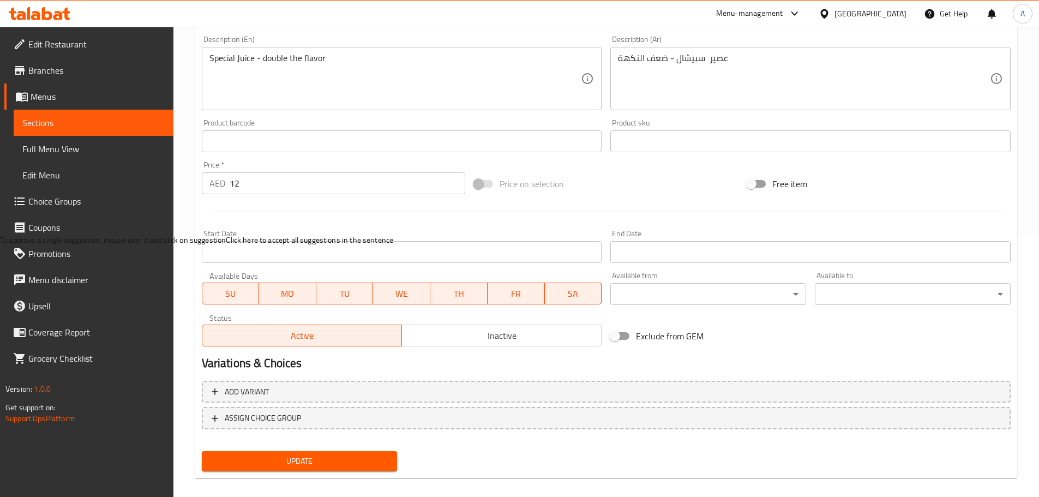
scroll to position [274, 0]
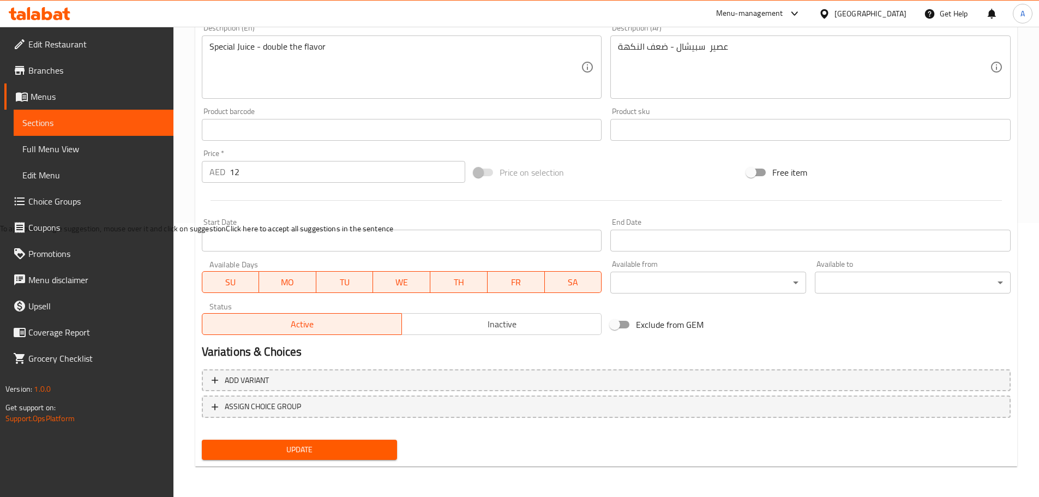
type input "50 في 50"
click at [354, 455] on span "Update" at bounding box center [299, 450] width 178 height 14
click at [365, 458] on button "Update" at bounding box center [300, 449] width 196 height 20
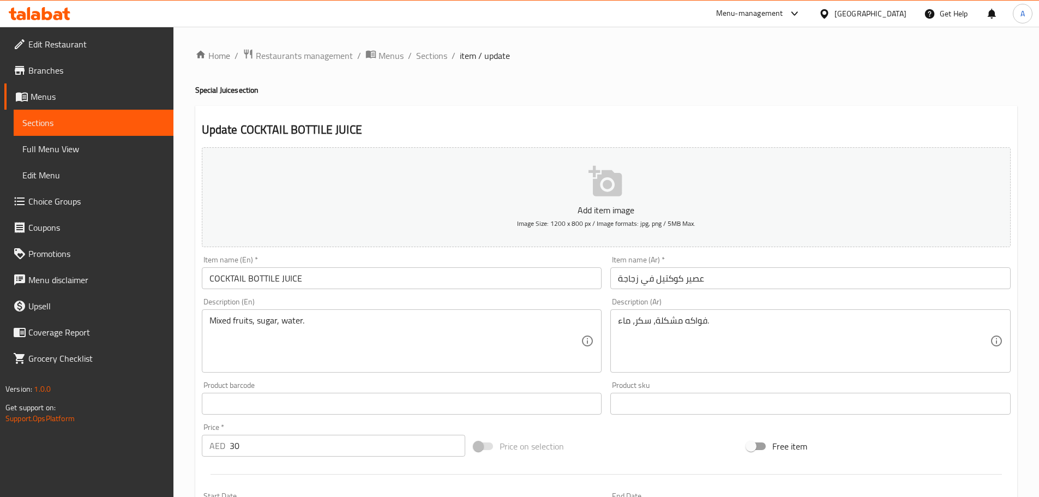
click at [633, 279] on input "عصير كوكتيل في زجاجة" at bounding box center [810, 278] width 400 height 22
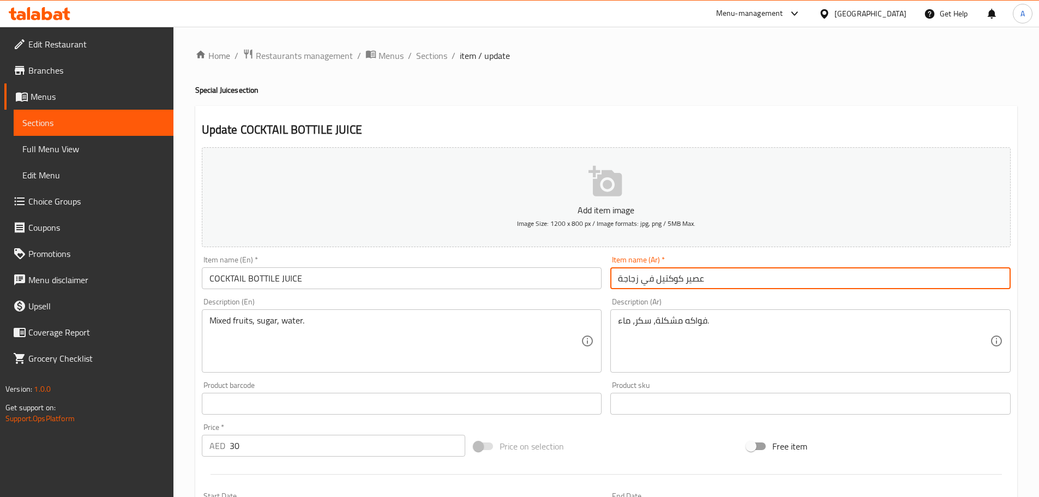
click at [633, 279] on input "عصير كوكتيل في زجاجة" at bounding box center [810, 278] width 400 height 22
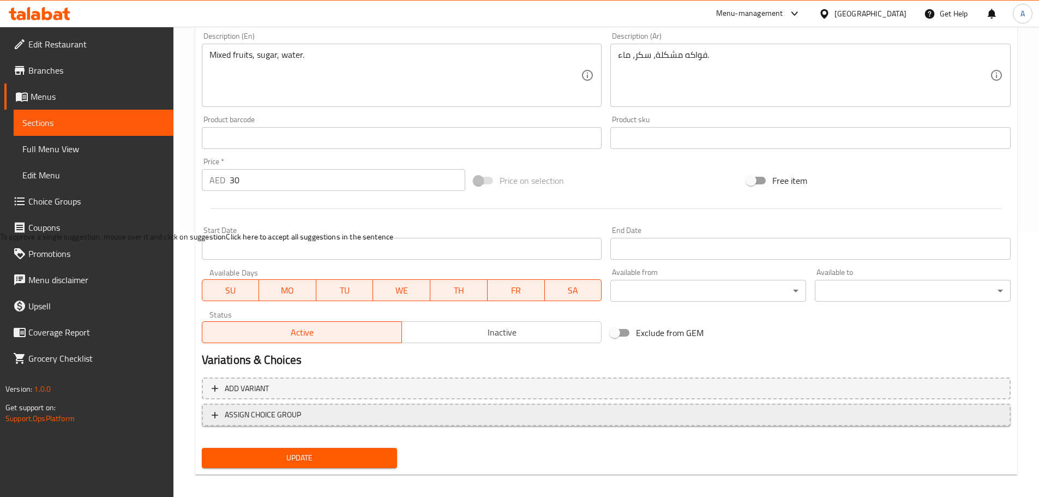
scroll to position [274, 0]
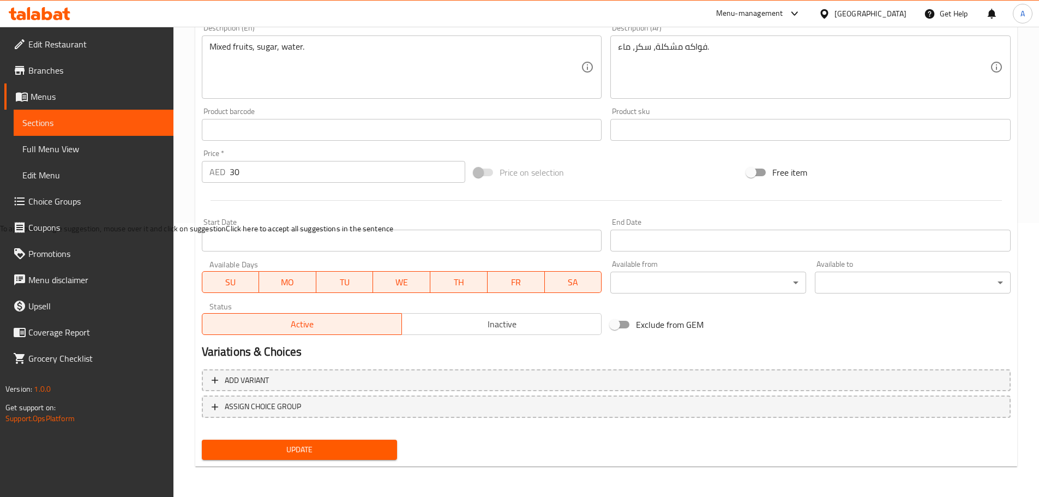
type input "عصير كوكتيل في [GEOGRAPHIC_DATA]"
click at [375, 449] on span "Update" at bounding box center [299, 450] width 178 height 14
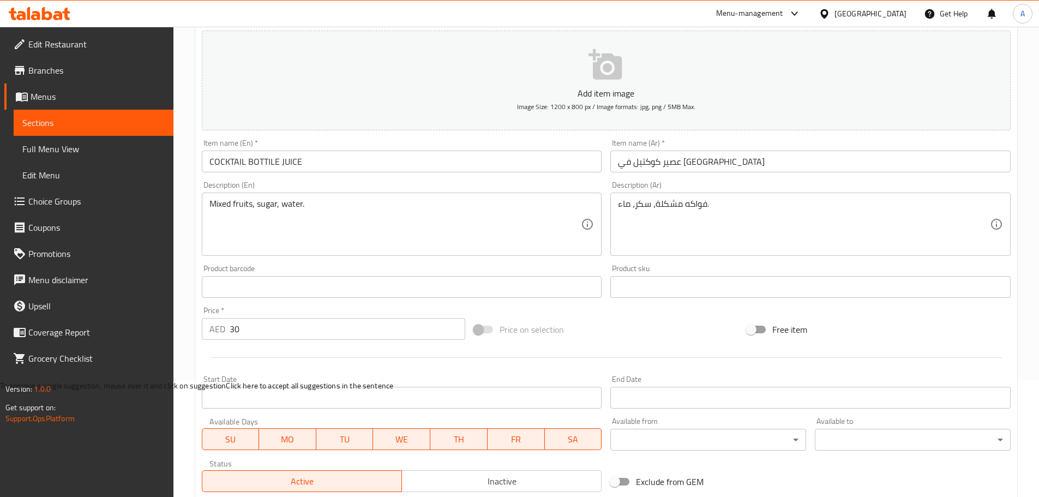
scroll to position [1, 0]
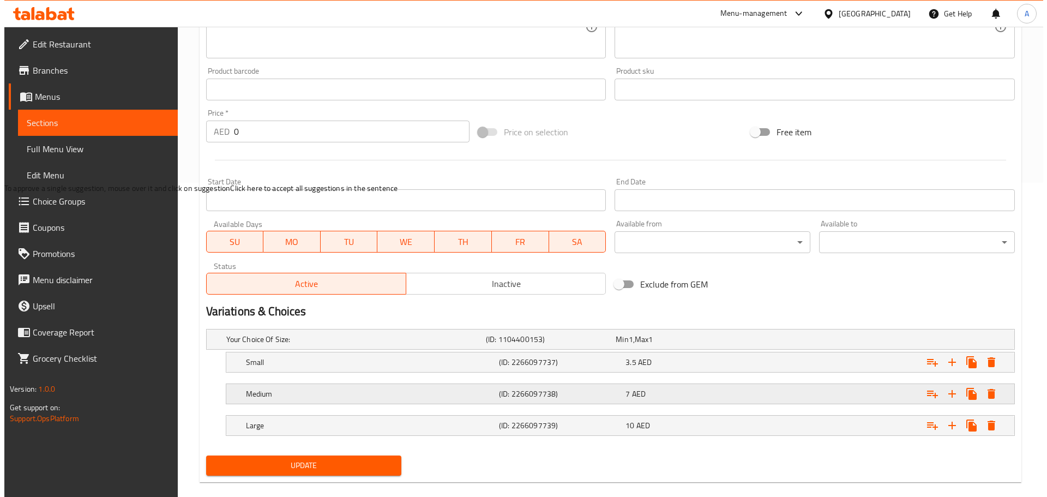
scroll to position [330, 0]
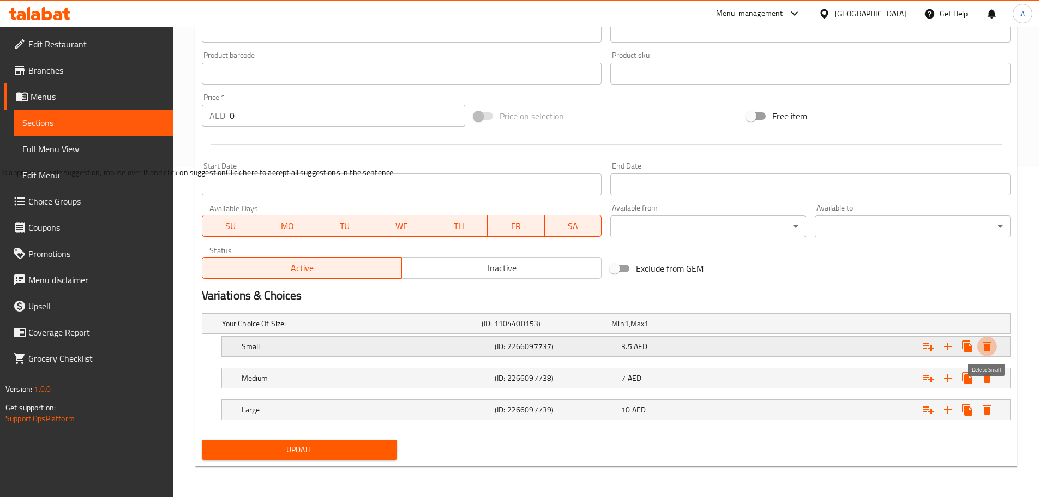
click at [990, 345] on icon "Expand" at bounding box center [987, 346] width 8 height 10
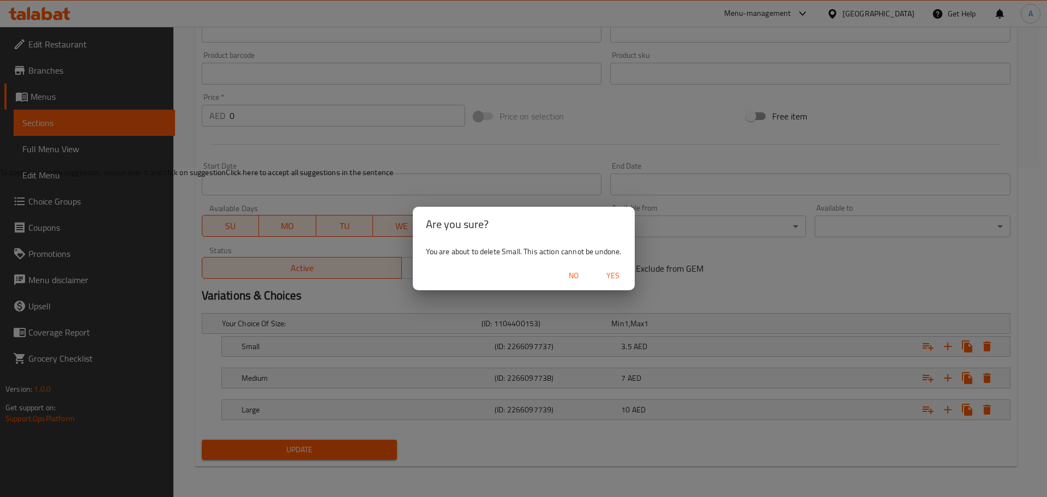
click at [614, 275] on span "Yes" at bounding box center [613, 276] width 26 height 14
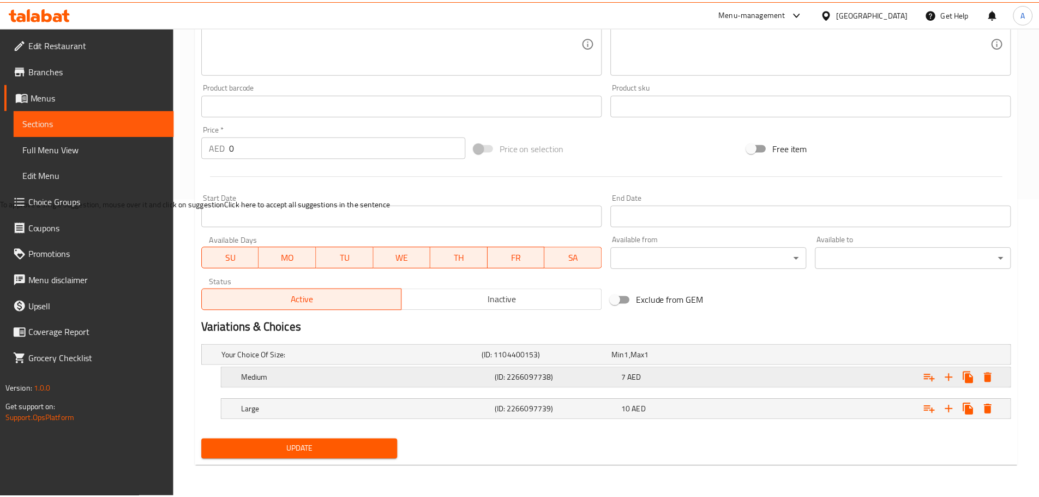
scroll to position [298, 0]
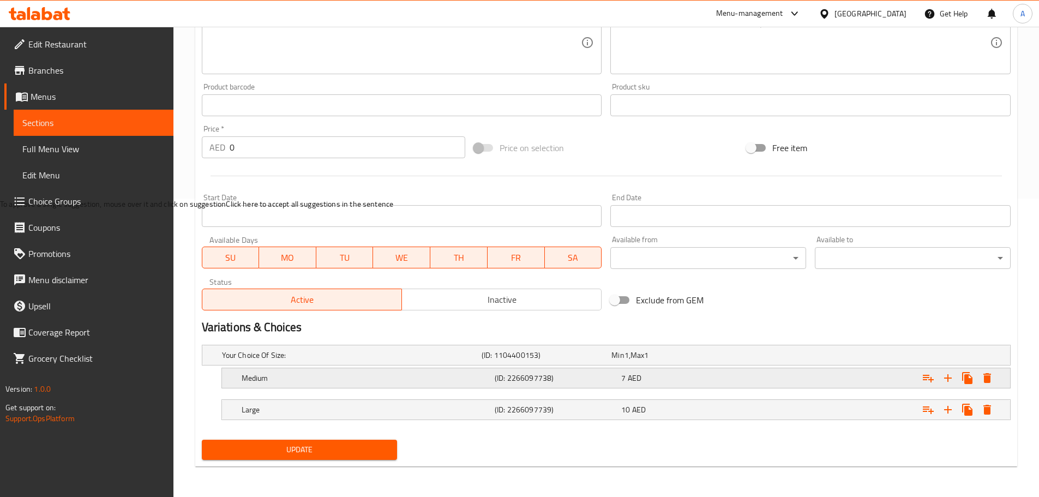
click at [648, 381] on div "7 AED" at bounding box center [682, 377] width 122 height 11
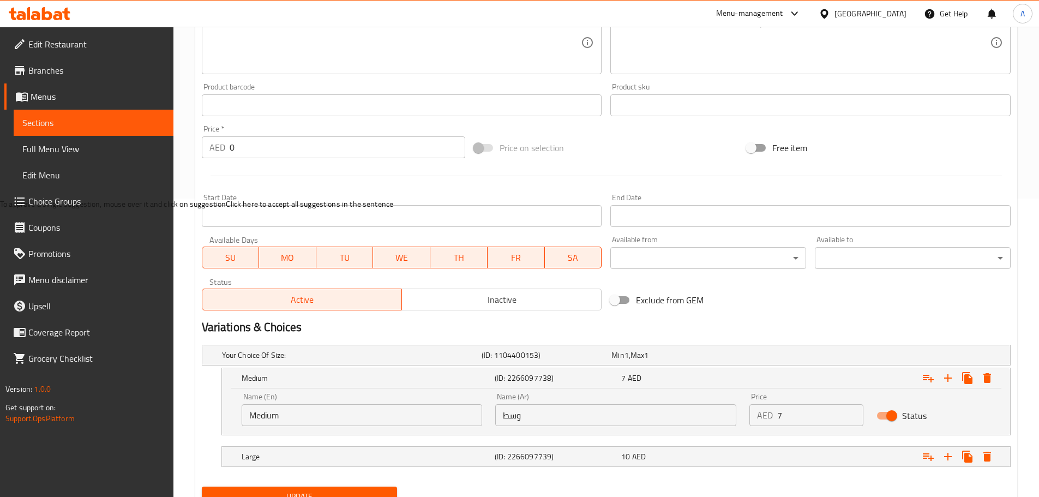
click at [793, 415] on input "7" at bounding box center [820, 415] width 86 height 22
type input "1"
click at [779, 453] on div "Expand" at bounding box center [871, 456] width 253 height 24
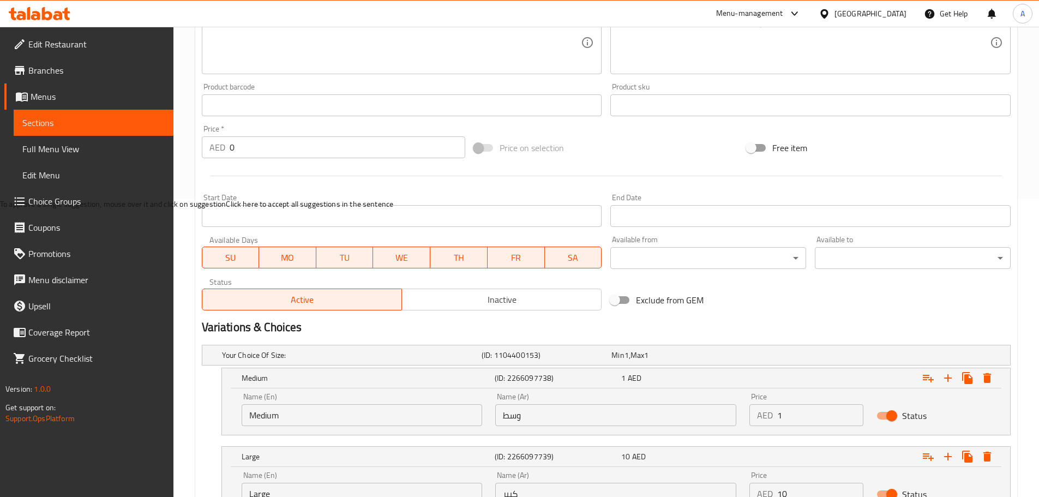
click at [787, 496] on input "10" at bounding box center [820, 494] width 86 height 22
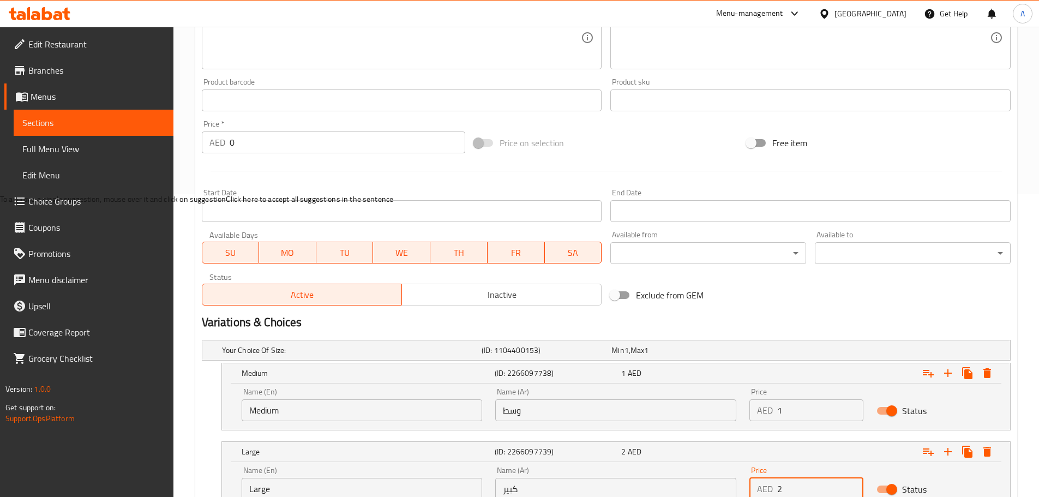
type input "2"
click at [805, 323] on h2 "Variations & Choices" at bounding box center [606, 322] width 809 height 16
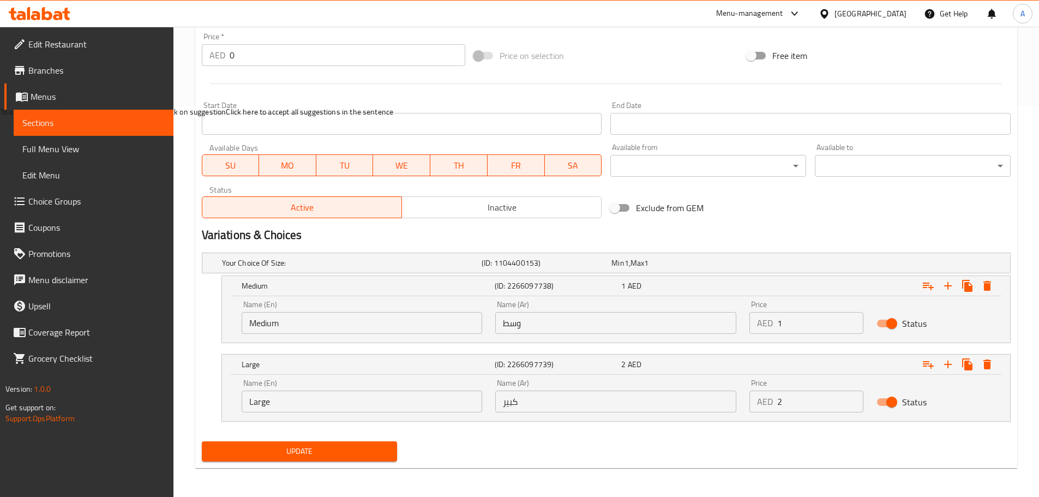
scroll to position [392, 0]
click at [375, 456] on span "Update" at bounding box center [299, 450] width 178 height 14
click at [360, 447] on span "Update" at bounding box center [299, 450] width 178 height 14
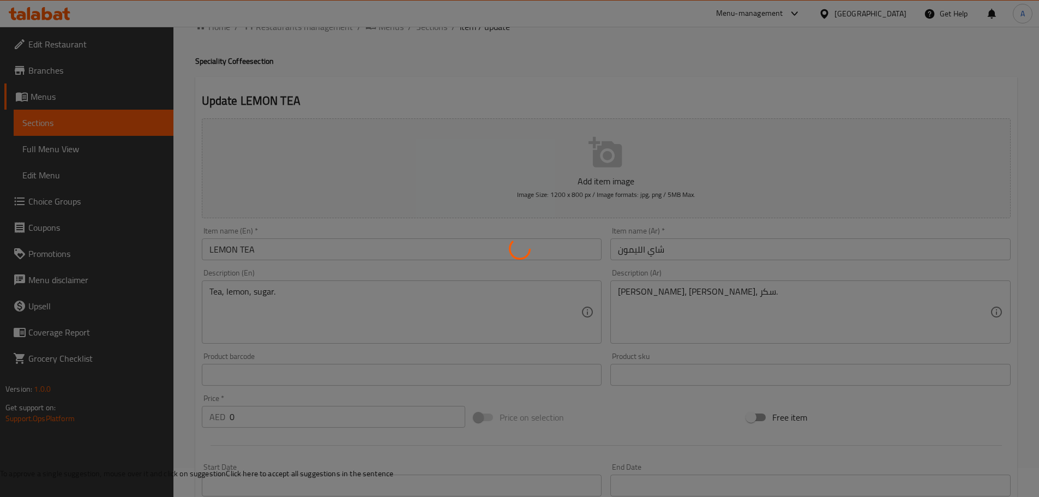
scroll to position [0, 0]
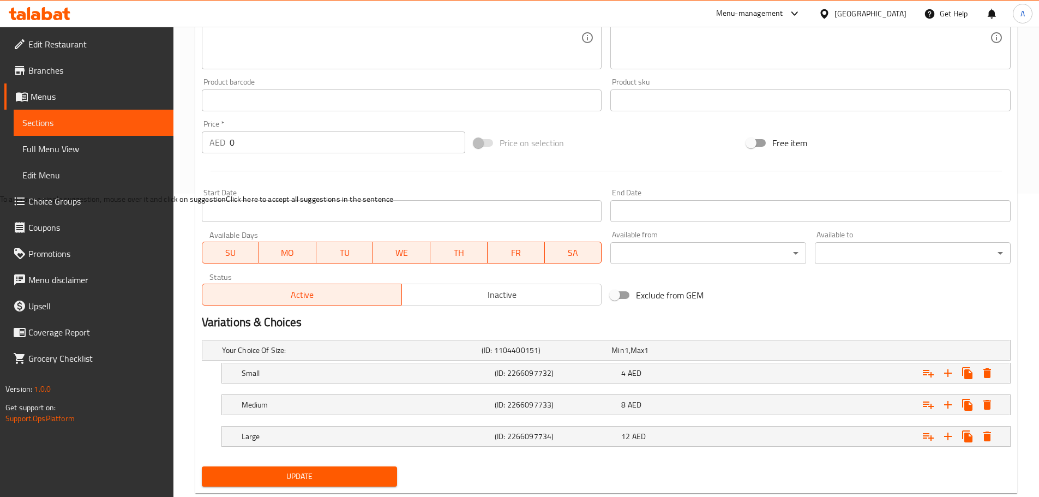
scroll to position [330, 0]
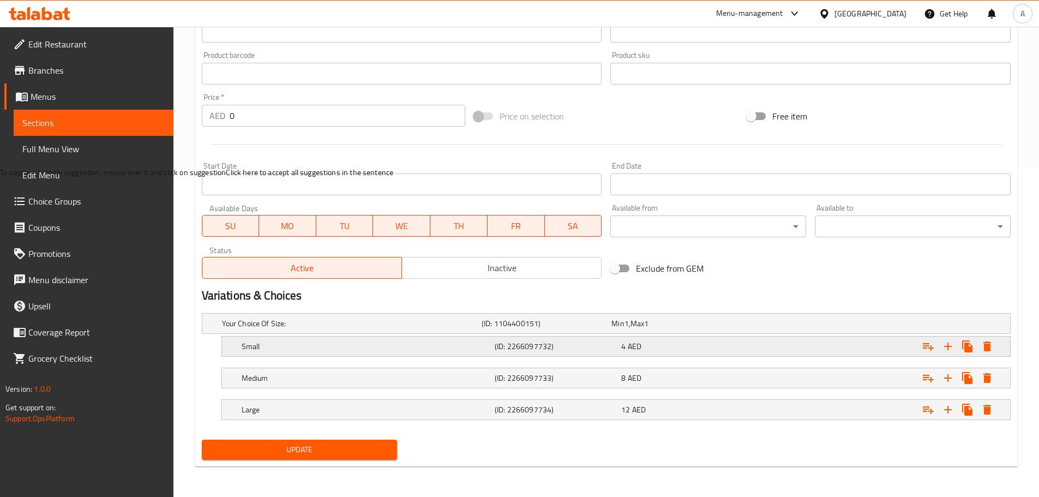
click at [732, 353] on div "4 AED" at bounding box center [682, 346] width 126 height 15
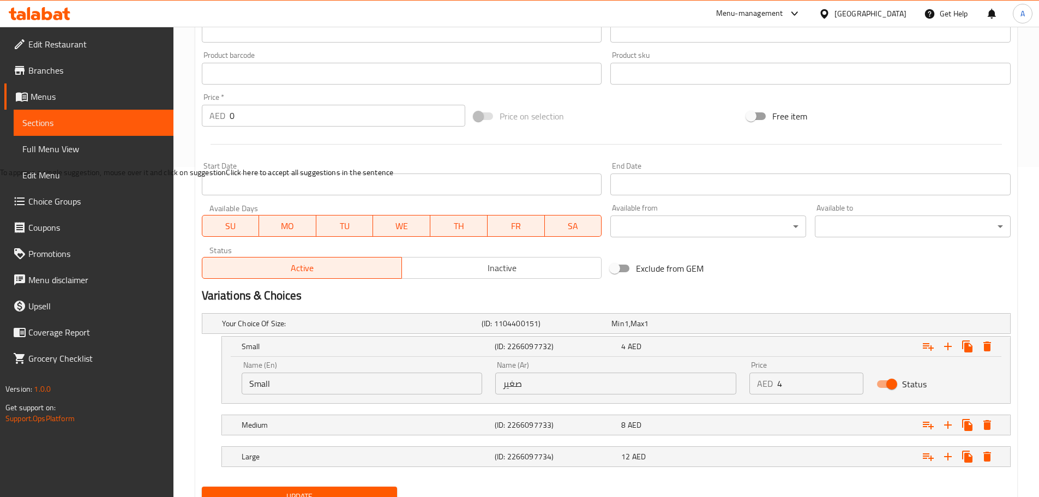
click at [780, 381] on input "4" at bounding box center [820, 383] width 86 height 22
click at [781, 381] on input "4" at bounding box center [820, 383] width 86 height 22
type input "3.5"
click at [822, 415] on div "Expand" at bounding box center [871, 425] width 253 height 24
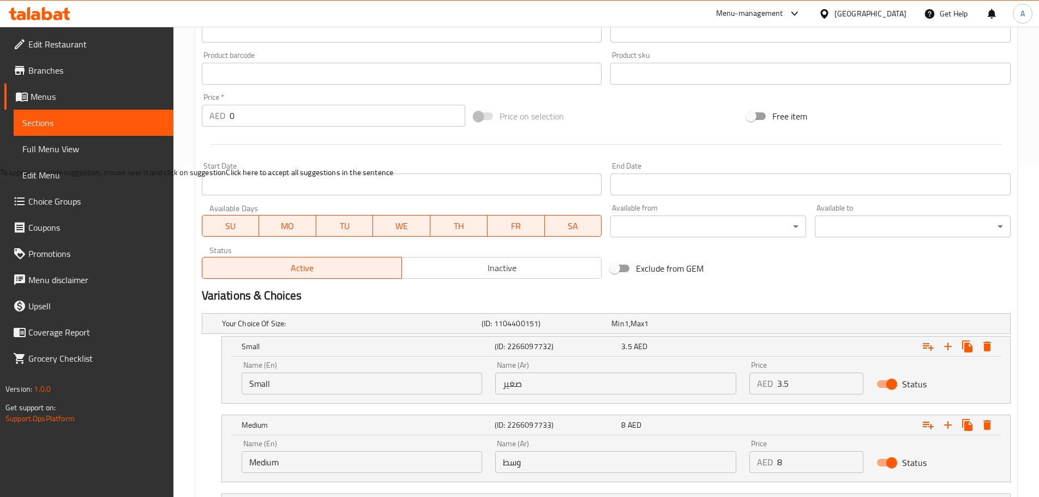
click at [785, 451] on input "8" at bounding box center [820, 462] width 86 height 22
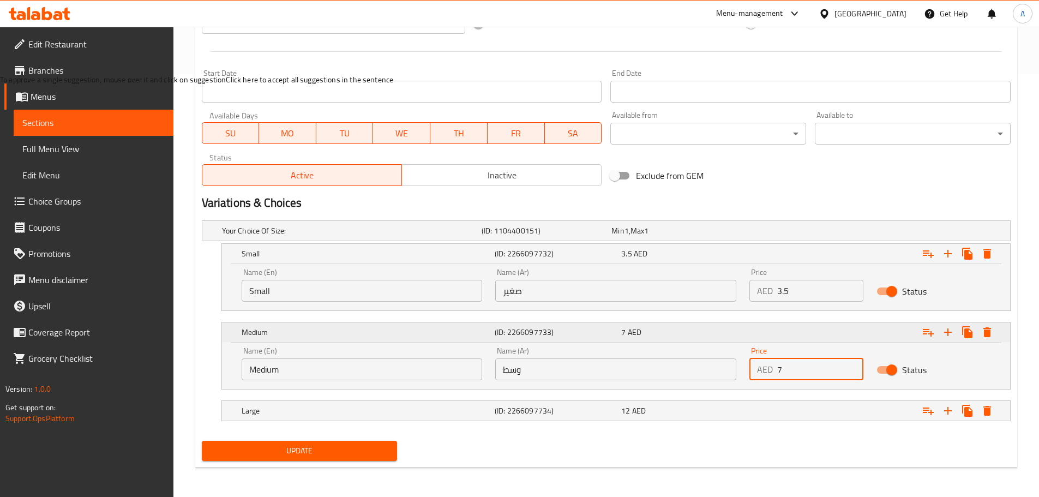
scroll to position [424, 0]
type input "7"
click at [802, 416] on div "Expand" at bounding box center [871, 409] width 253 height 24
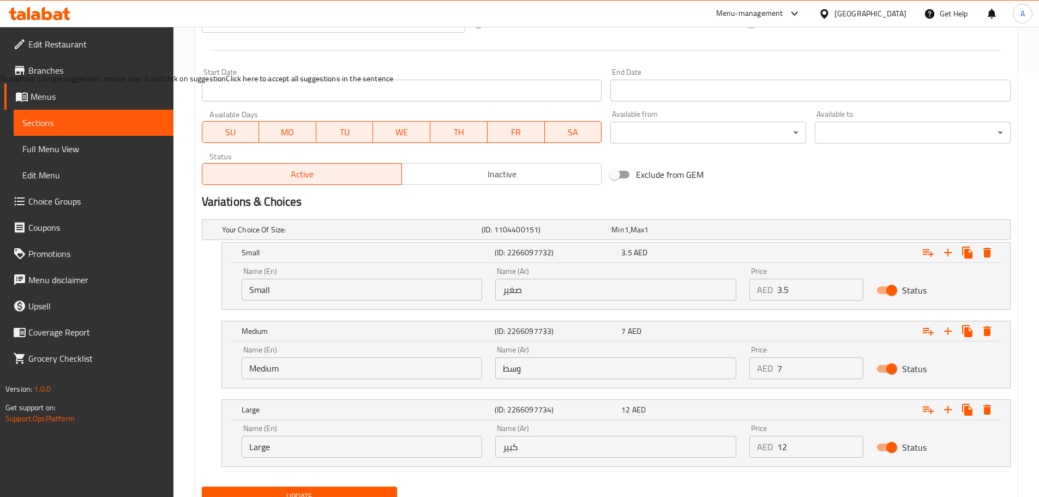
click at [787, 448] on input "12" at bounding box center [820, 447] width 86 height 22
click at [787, 447] on input "12" at bounding box center [820, 447] width 86 height 22
type input "10"
click at [322, 486] on button "Update" at bounding box center [300, 496] width 196 height 20
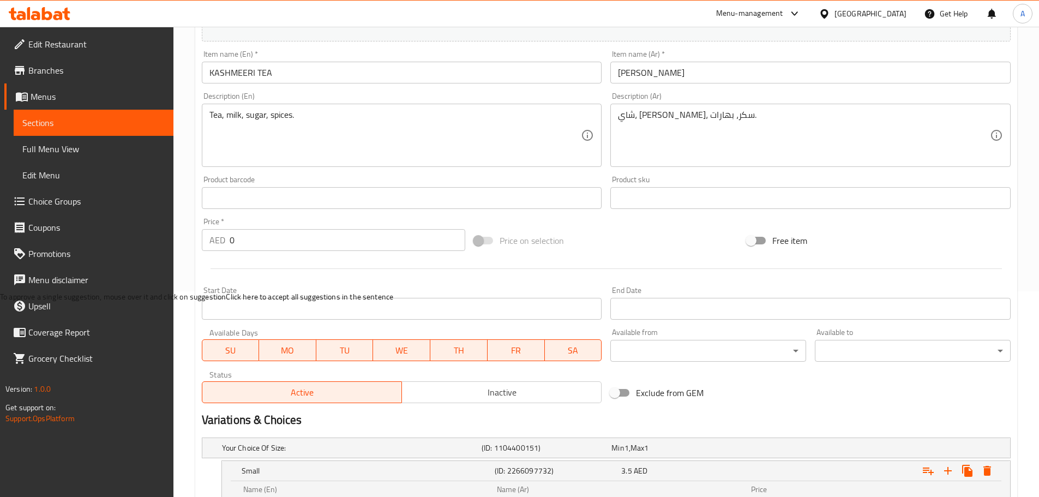
scroll to position [0, 0]
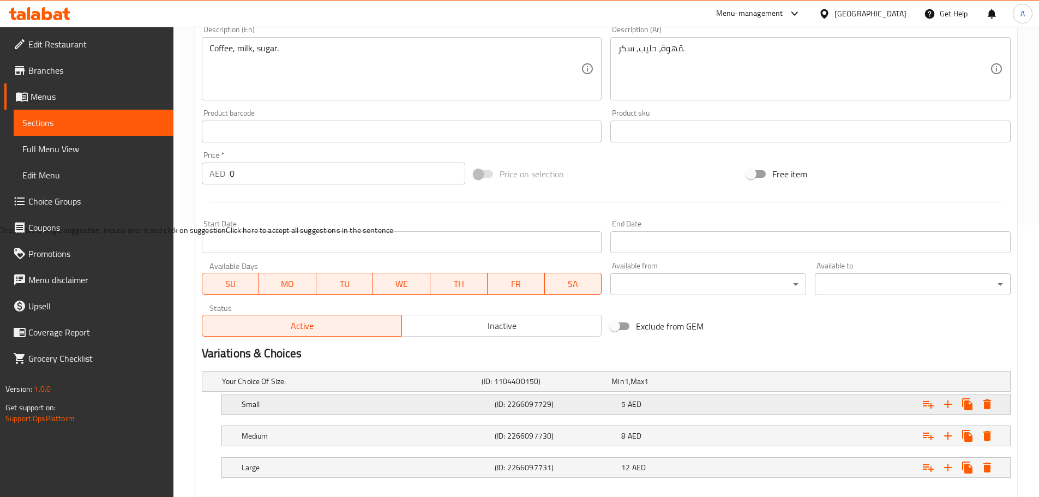
scroll to position [327, 0]
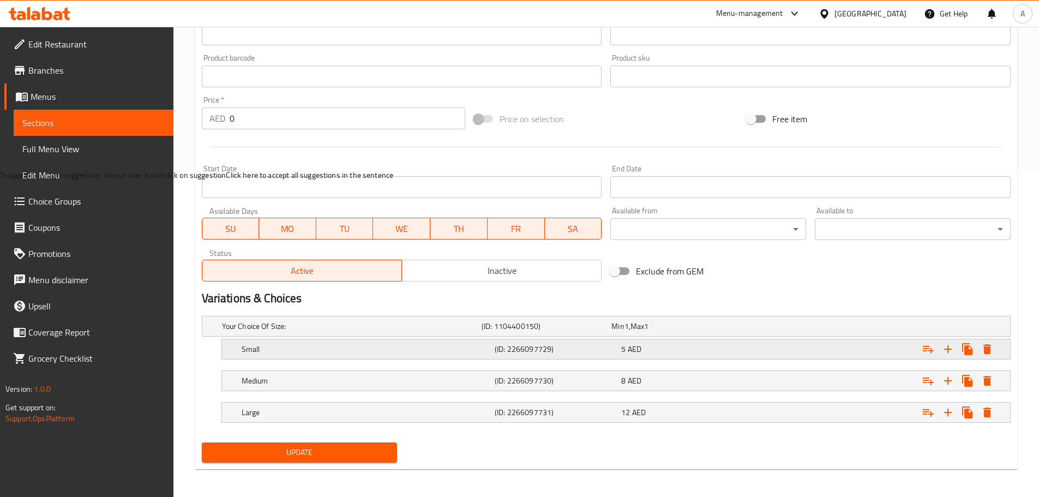
click at [641, 352] on span "AED" at bounding box center [635, 349] width 14 height 14
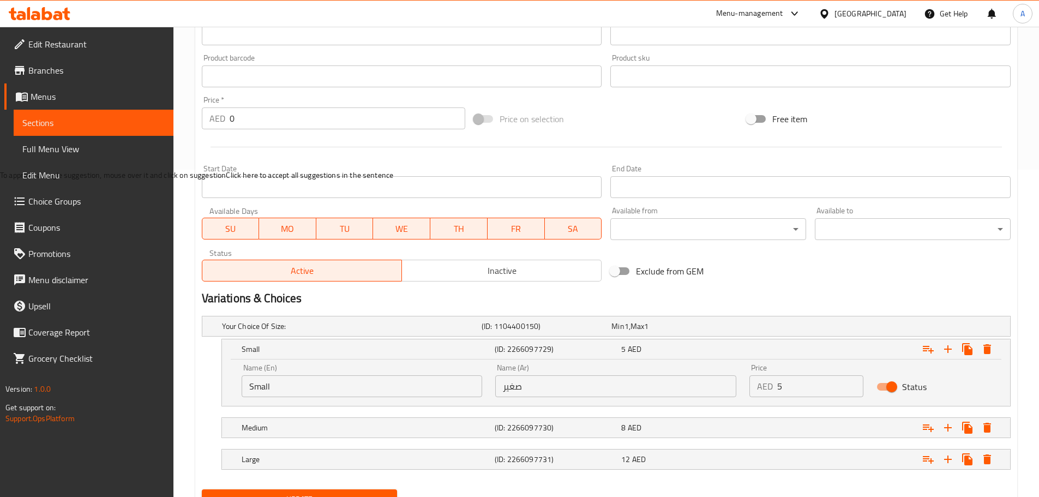
click at [811, 393] on input "5" at bounding box center [820, 386] width 86 height 22
type input "4"
click at [818, 427] on div "Expand" at bounding box center [871, 427] width 253 height 24
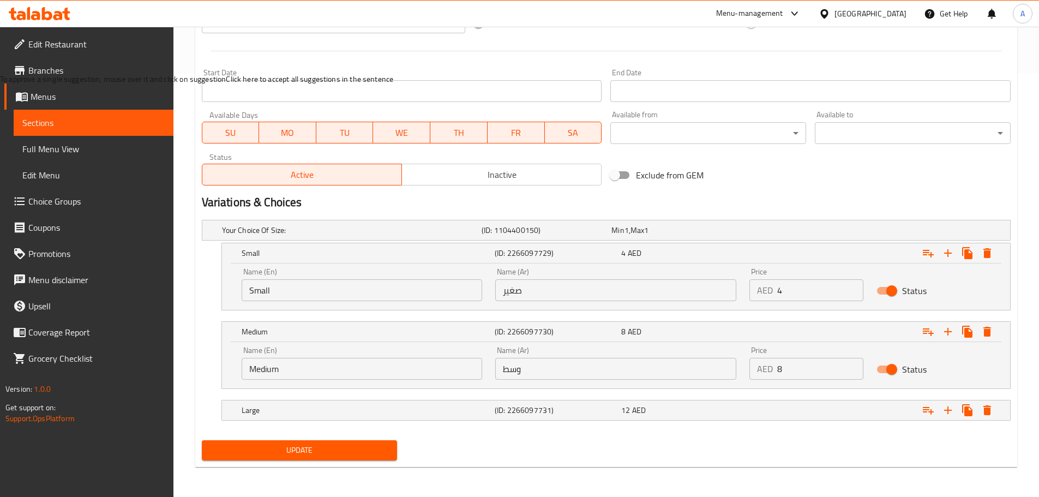
scroll to position [424, 0]
click at [804, 405] on div "Expand" at bounding box center [871, 409] width 253 height 24
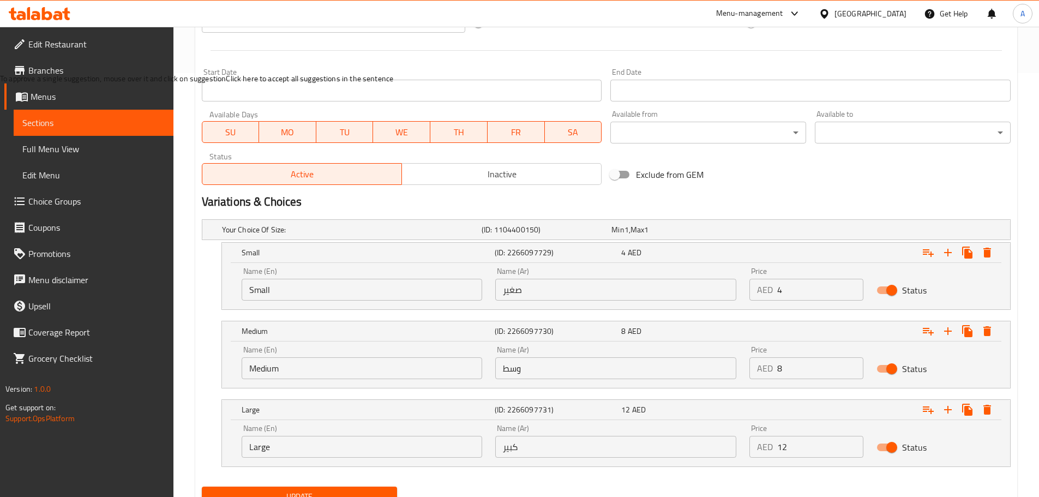
click at [801, 448] on input "12" at bounding box center [820, 447] width 86 height 22
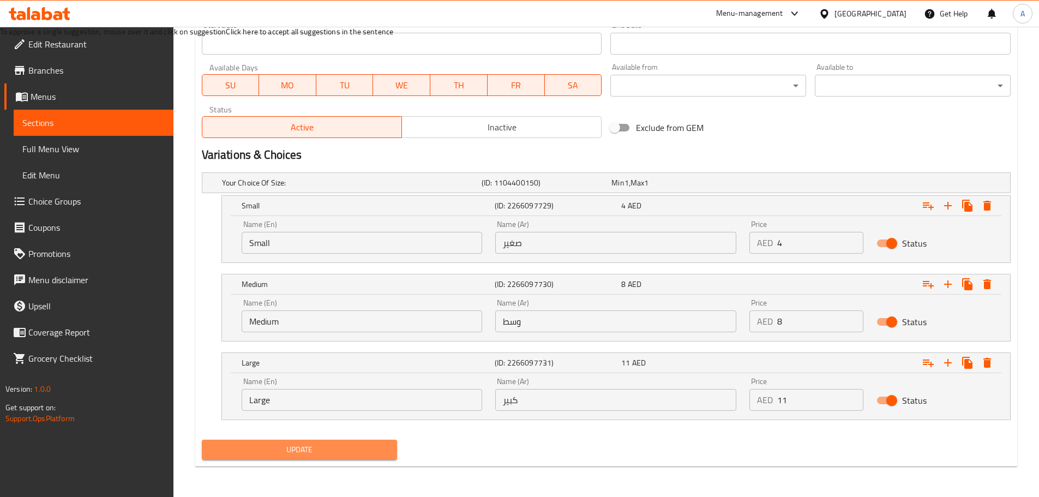
click at [381, 450] on span "Update" at bounding box center [299, 450] width 178 height 14
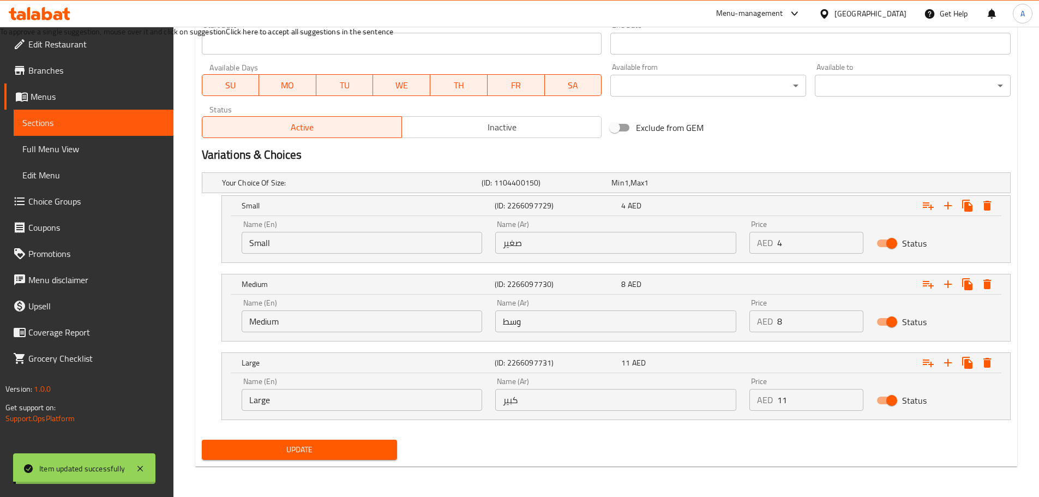
click at [795, 401] on input "11" at bounding box center [820, 400] width 86 height 22
type input "12"
click at [389, 449] on button "Update" at bounding box center [300, 449] width 196 height 20
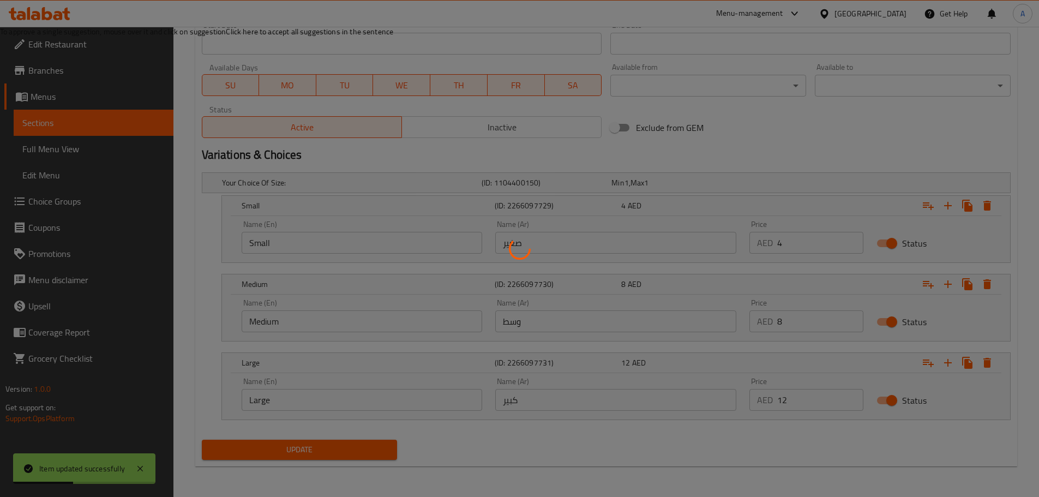
click at [553, 440] on div at bounding box center [519, 248] width 1039 height 497
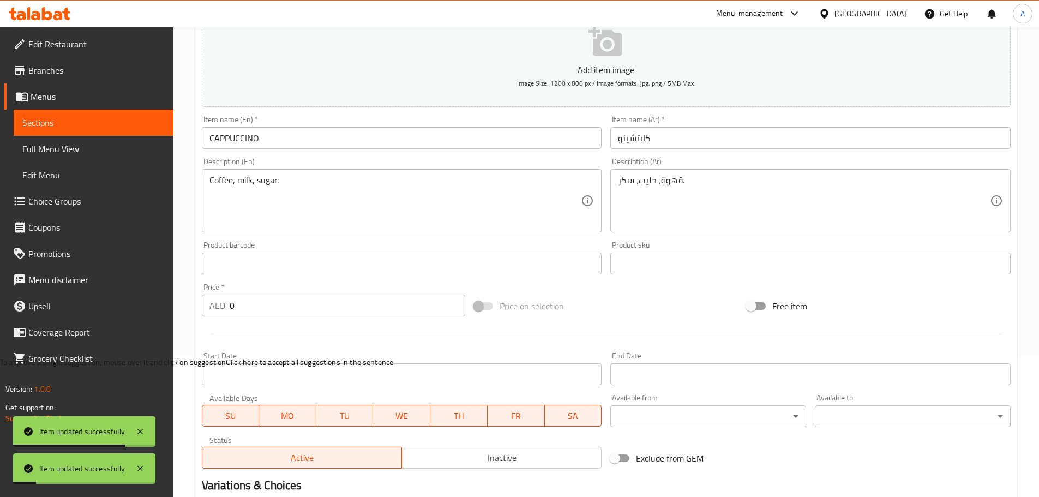
scroll to position [0, 0]
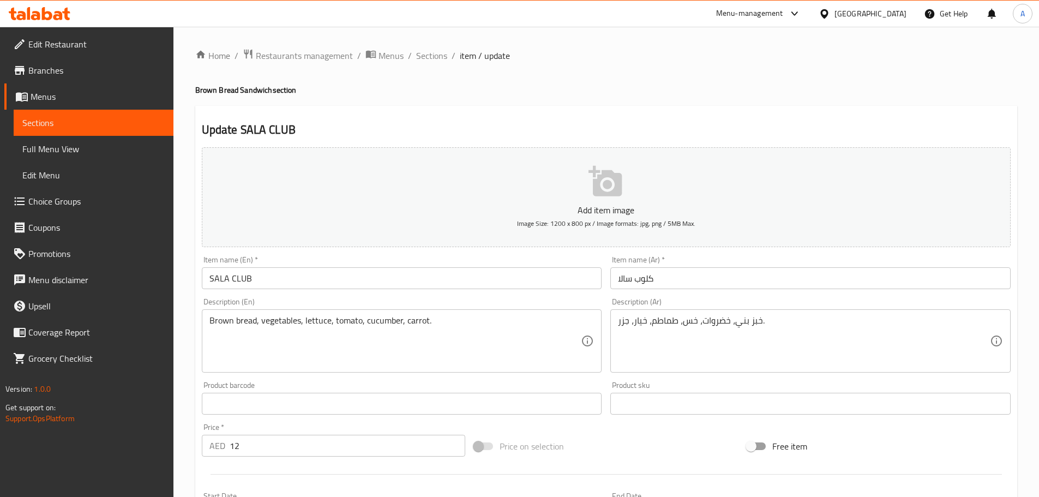
scroll to position [273, 0]
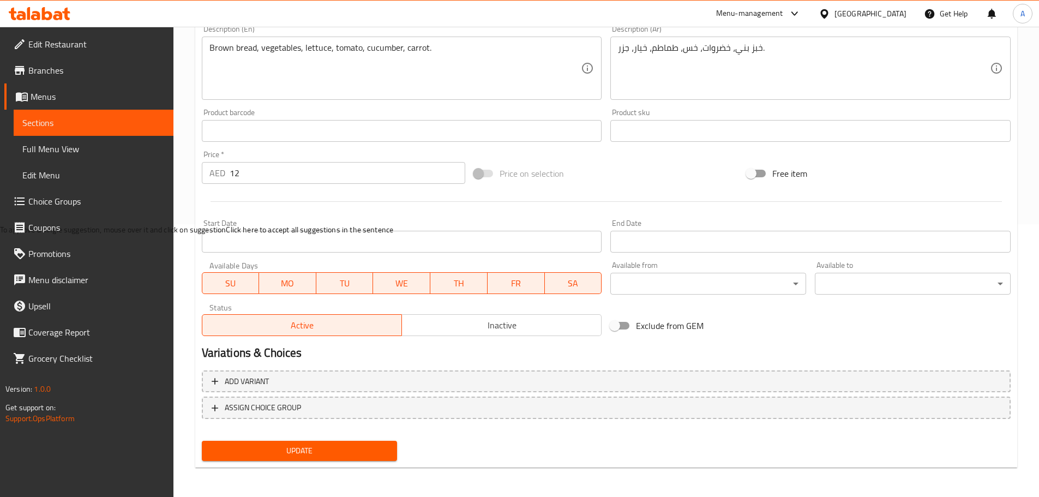
click at [334, 174] on input "12" at bounding box center [348, 173] width 236 height 22
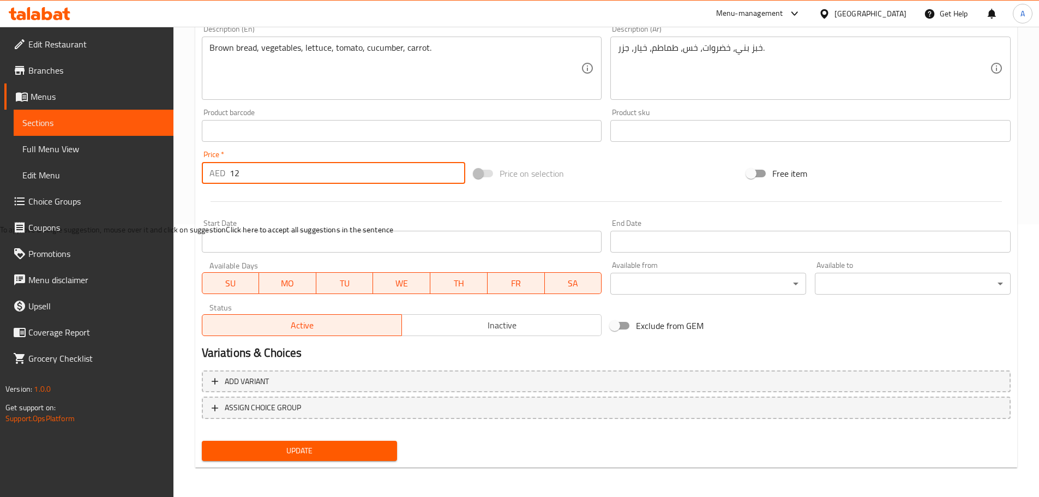
click at [334, 174] on input "12" at bounding box center [348, 173] width 236 height 22
type input "10"
click at [362, 457] on span "Update" at bounding box center [299, 451] width 178 height 14
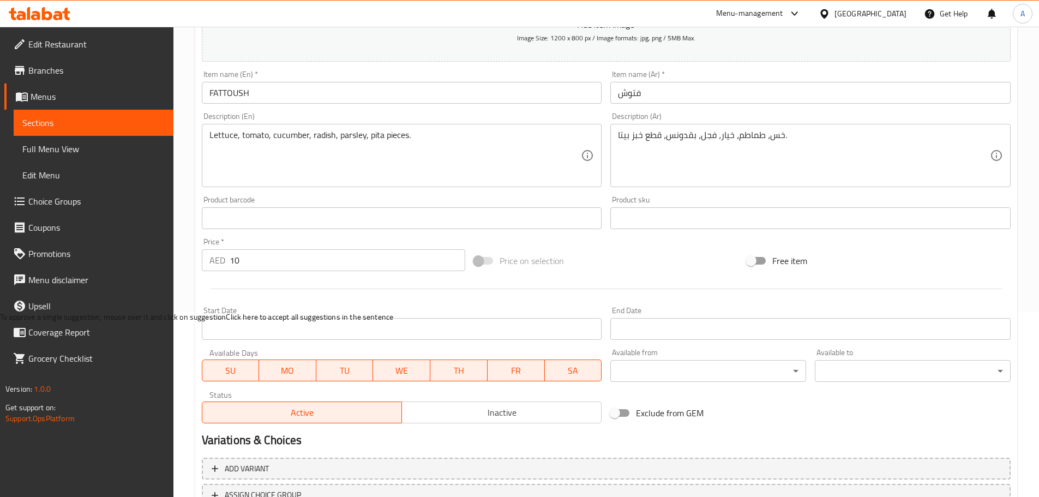
scroll to position [218, 0]
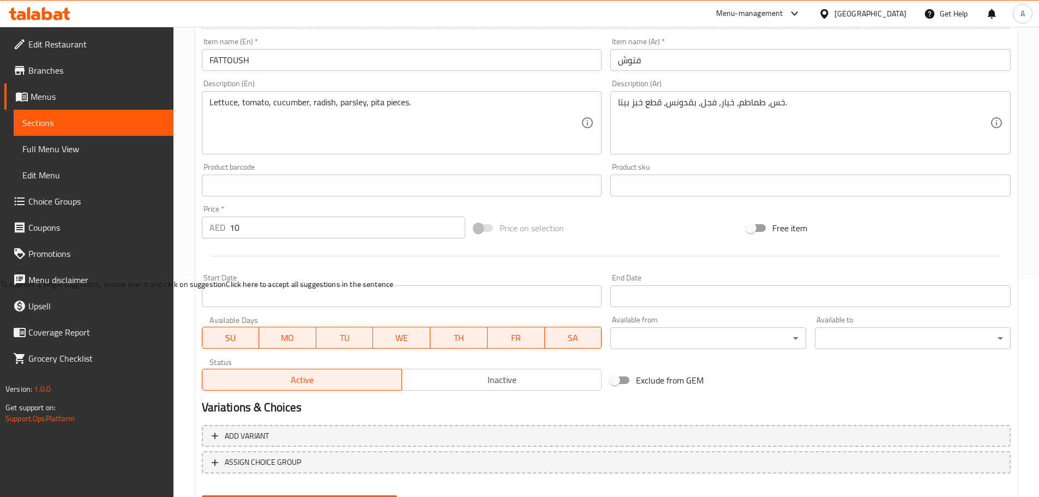
click at [233, 226] on input "10" at bounding box center [348, 227] width 236 height 22
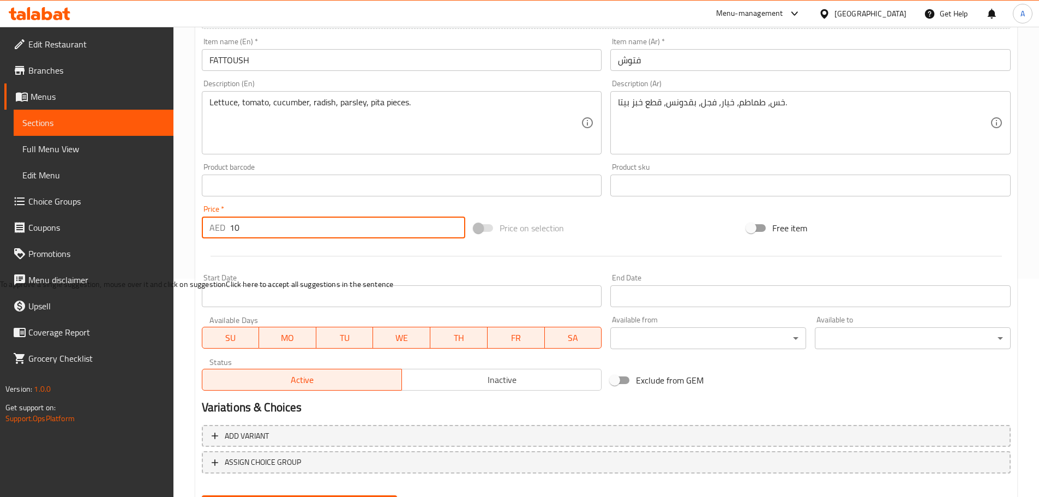
click at [236, 226] on input "10" at bounding box center [348, 227] width 236 height 22
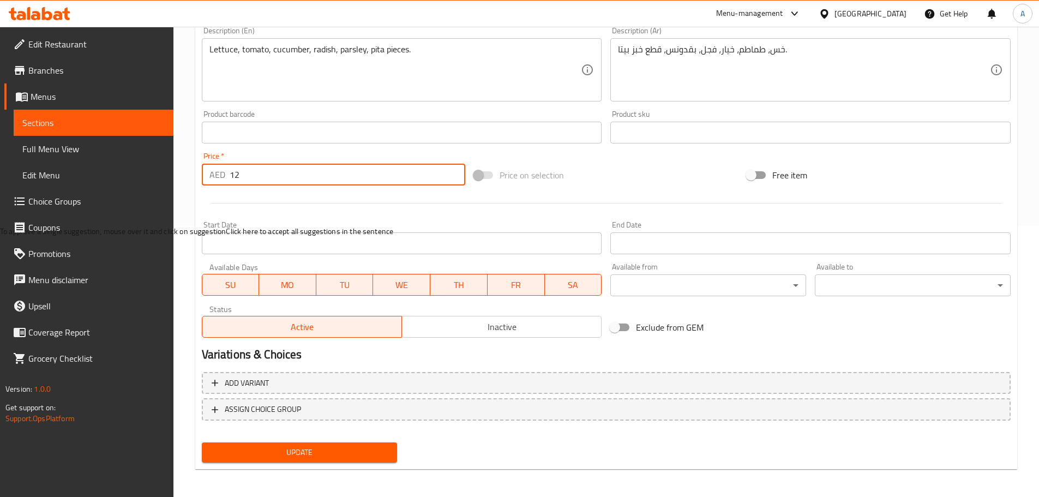
scroll to position [274, 0]
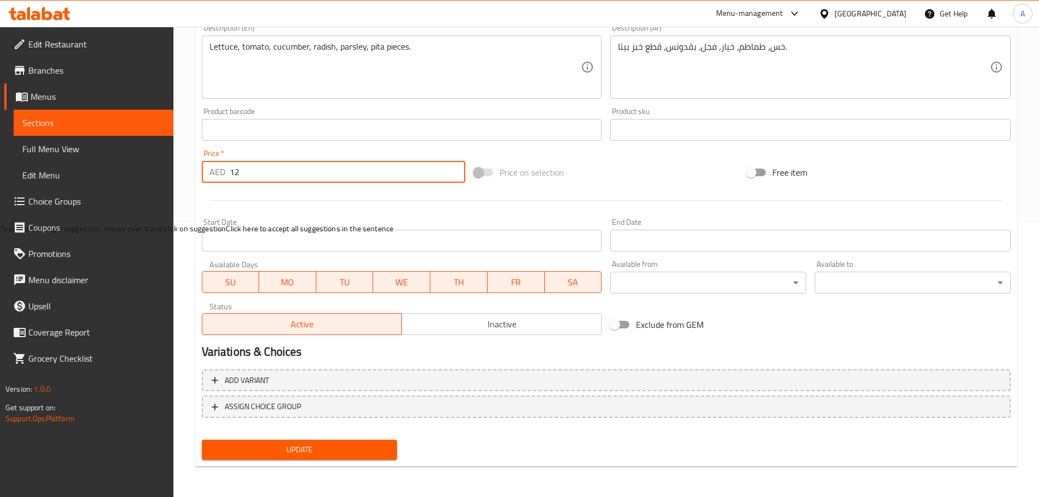
type input "12"
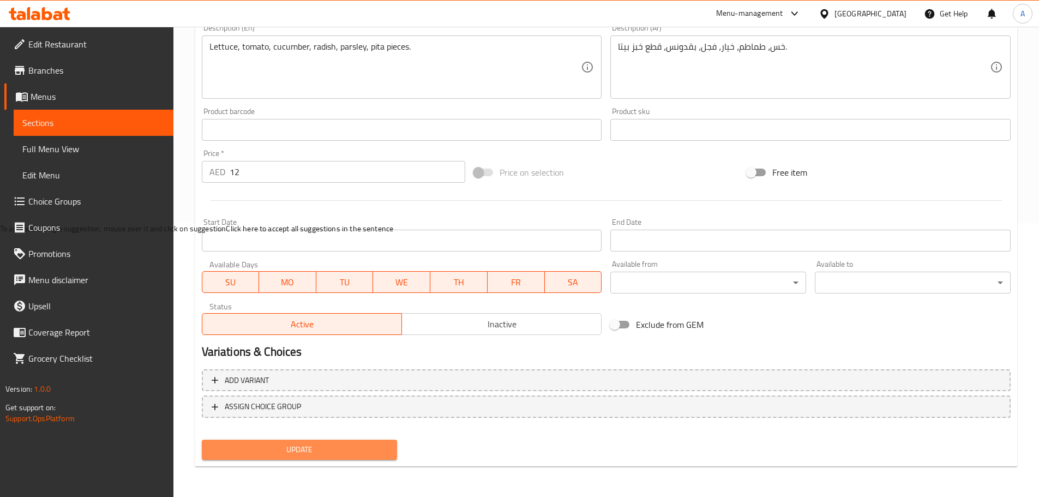
click at [320, 447] on span "Update" at bounding box center [299, 450] width 178 height 14
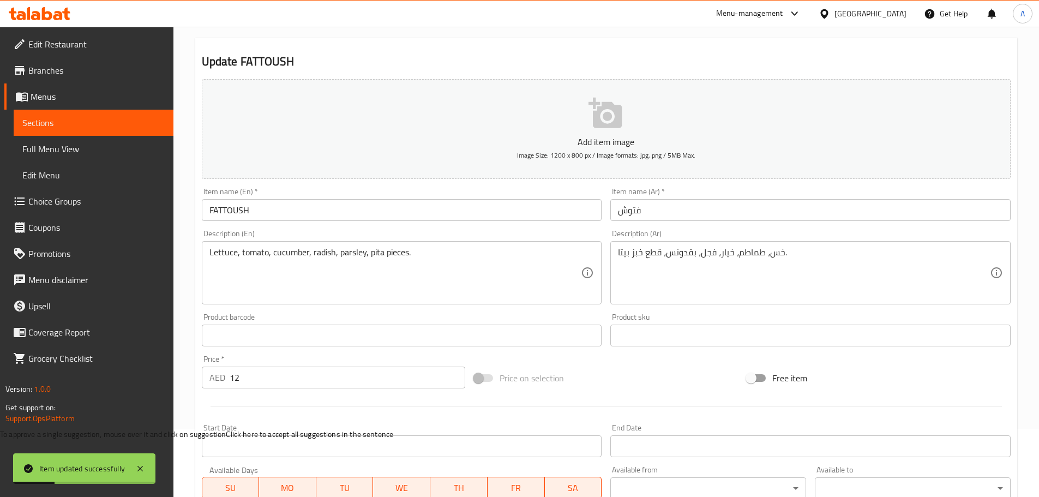
scroll to position [218, 0]
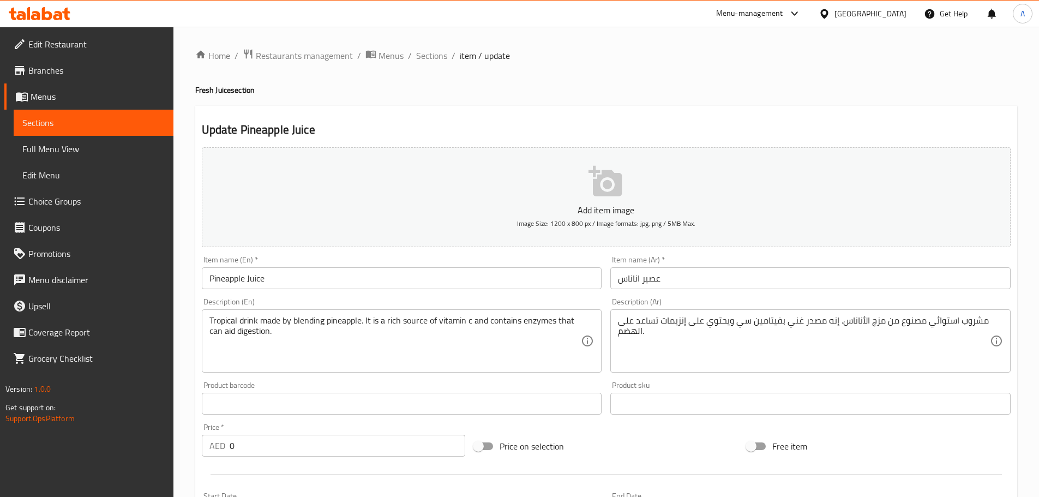
click at [280, 274] on input "Pineapple Juice" at bounding box center [402, 278] width 400 height 22
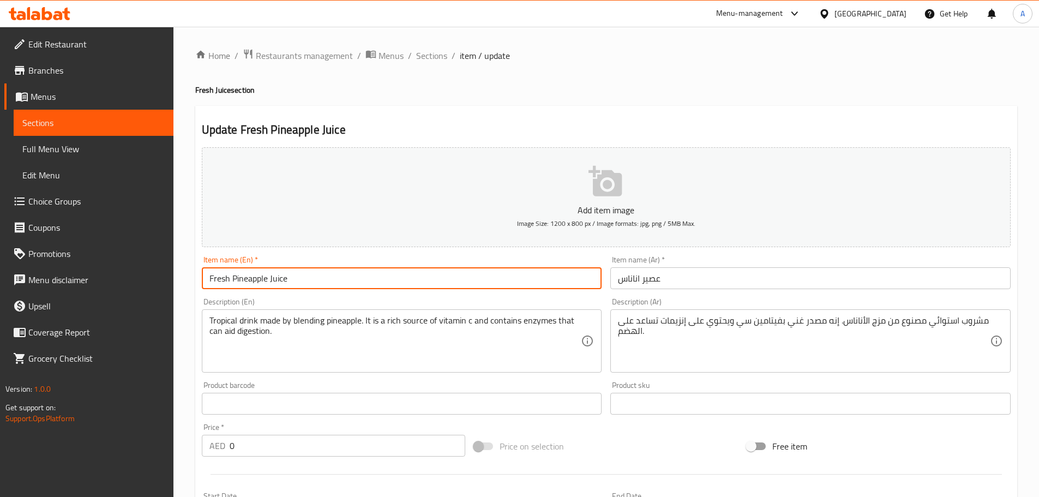
type input "Fresh Pineapple Juice"
click at [716, 274] on input "عصير اناناس" at bounding box center [810, 278] width 400 height 22
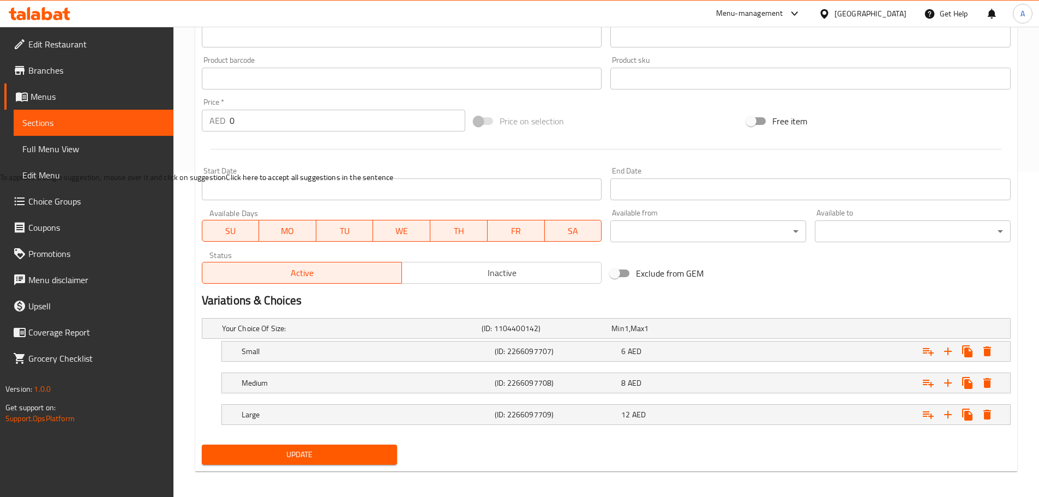
scroll to position [330, 0]
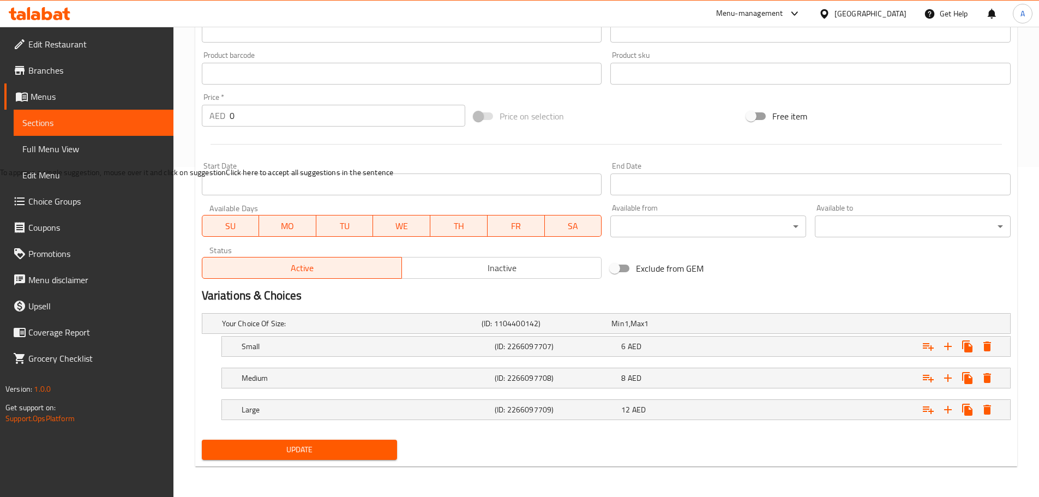
type input "عصير اناناس فريش"
click at [346, 446] on span "Update" at bounding box center [299, 450] width 178 height 14
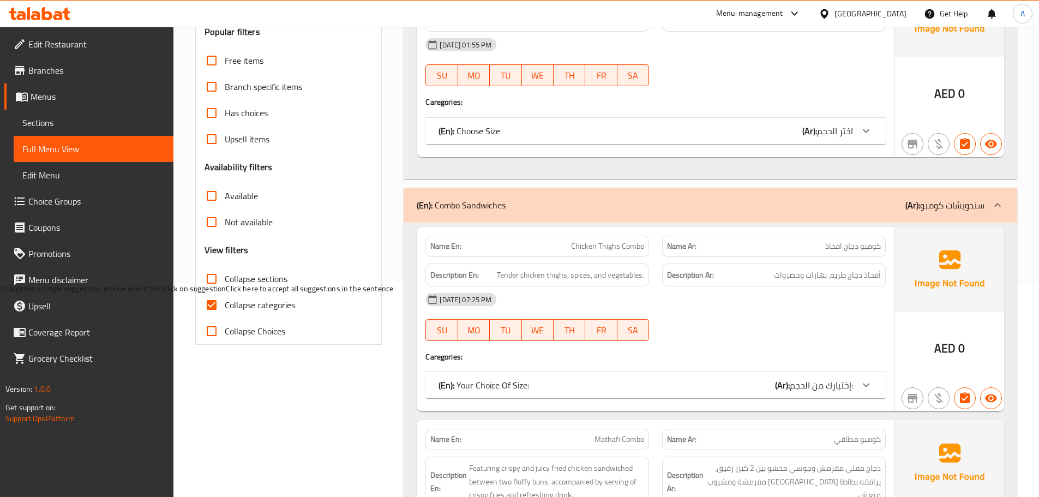
scroll to position [218, 0]
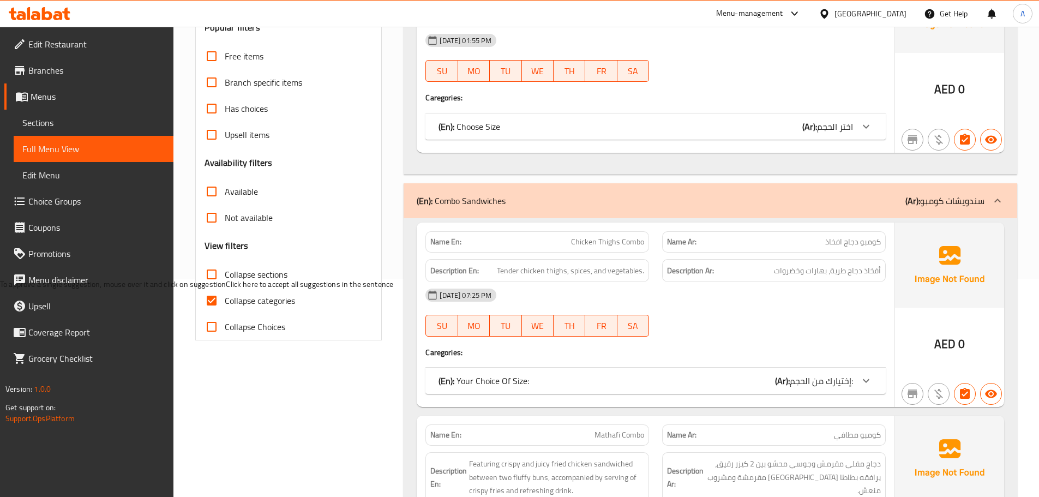
drag, startPoint x: 224, startPoint y: 282, endPoint x: 227, endPoint y: 305, distance: 23.1
click at [224, 282] on input "Collapse sections" at bounding box center [211, 274] width 26 height 26
checkbox input "true"
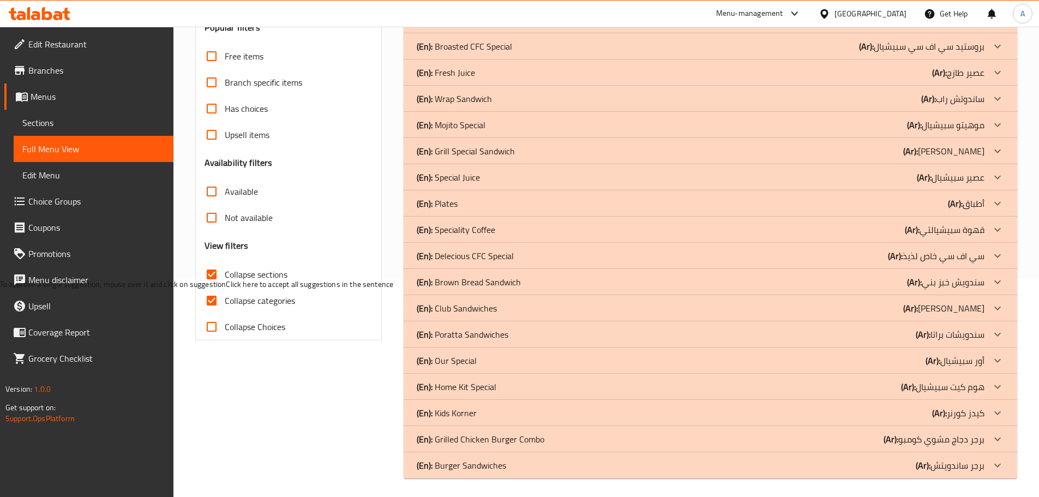
click at [225, 305] on span "Collapse categories" at bounding box center [260, 300] width 70 height 13
click at [225, 305] on input "Collapse categories" at bounding box center [211, 300] width 26 height 26
checkbox input "false"
click at [297, 405] on div "Filter Branches Branches Popular filters Free items Branch specific items Has c…" at bounding box center [293, 203] width 209 height 563
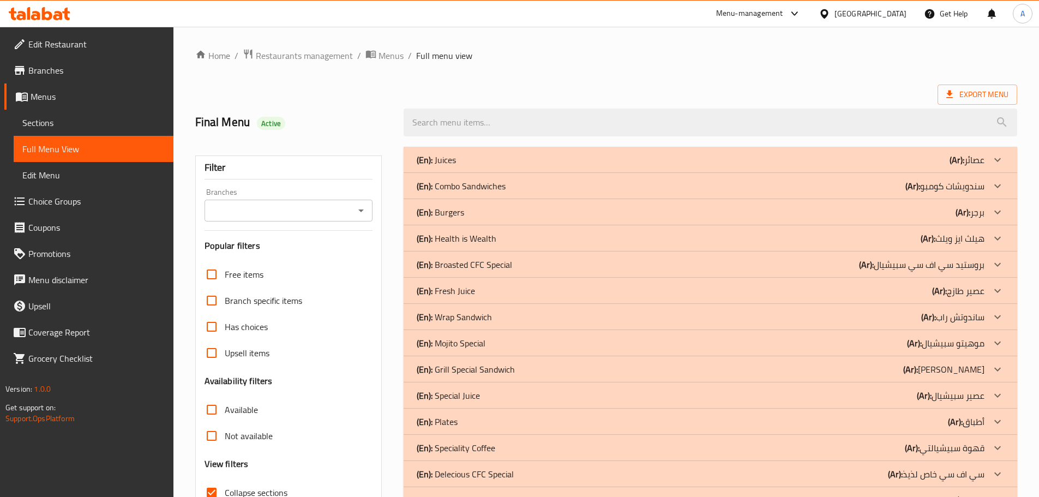
click at [551, 186] on div "(En): Combo Sandwiches (Ar): سندويشات كومبو" at bounding box center [701, 185] width 568 height 13
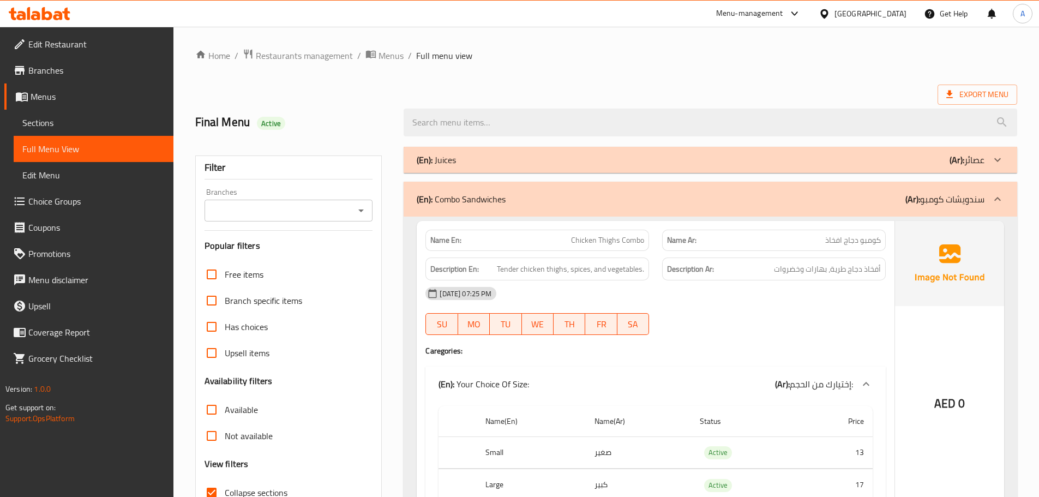
click at [380, 394] on div "Filter Branches Branches Popular filters Free items Branch specific items Has c…" at bounding box center [288, 356] width 187 height 403
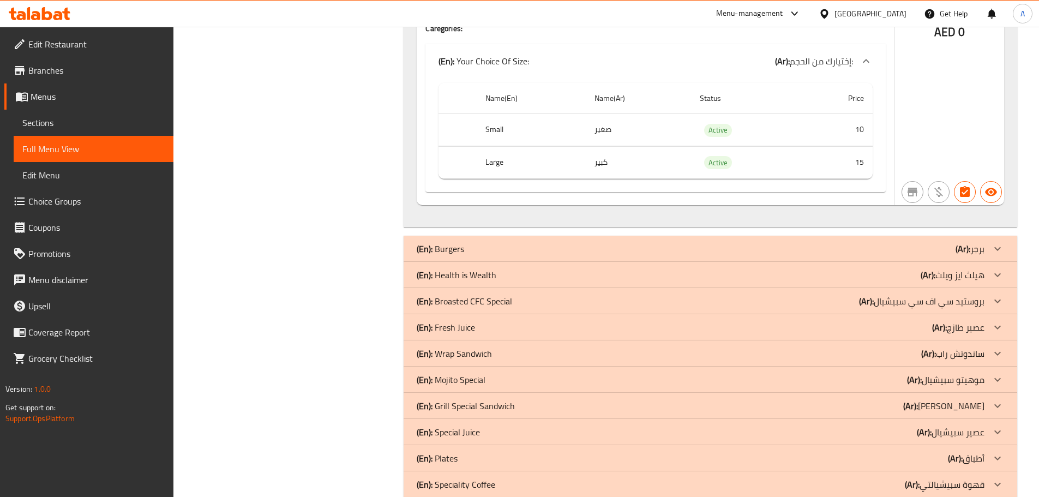
click at [541, 268] on div "(En): Health is Wealth (Ar): هيلث ايز ويلث" at bounding box center [701, 274] width 568 height 13
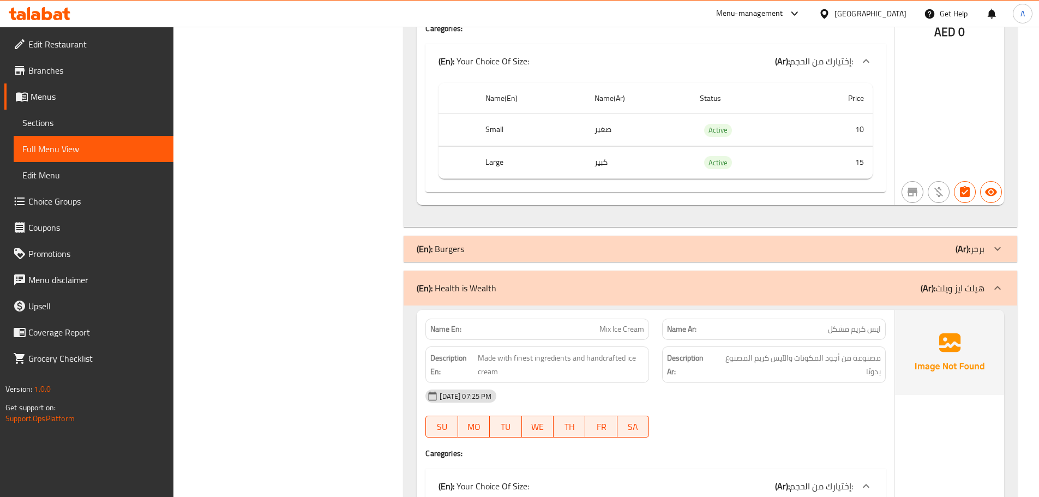
click at [232, 344] on div "Filter Branches Branches Popular filters Free items Branch specific items Has c…" at bounding box center [293, 358] width 209 height 9658
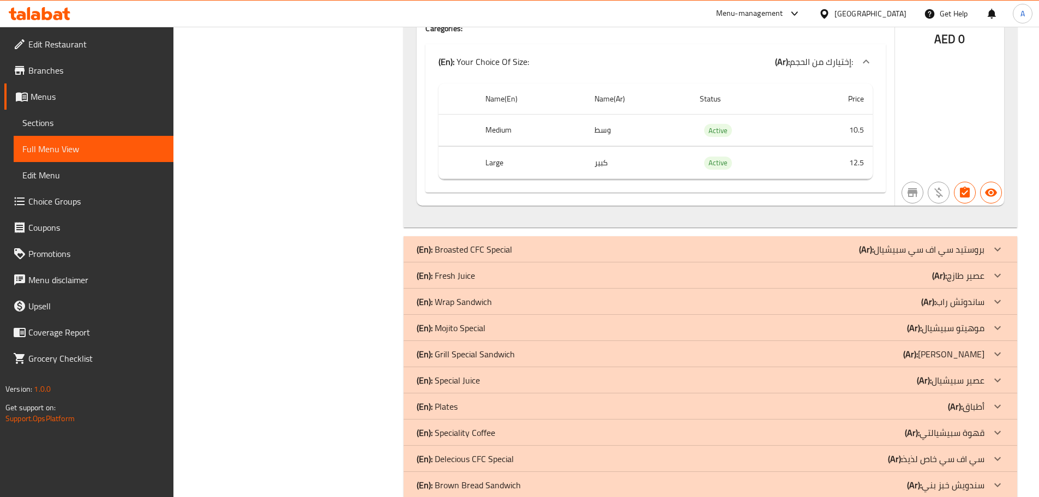
click at [530, 269] on div "(En): Fresh Juice (Ar): عصير طازج" at bounding box center [701, 275] width 568 height 13
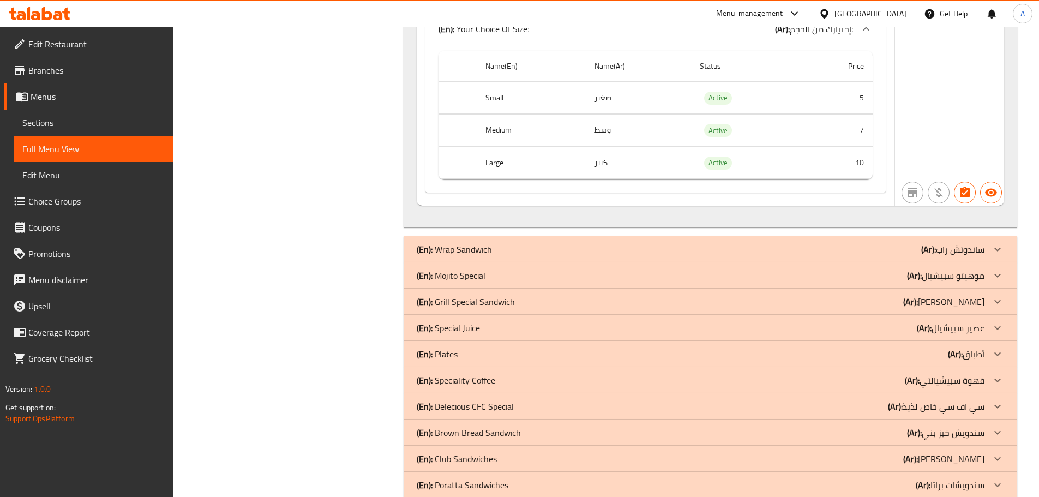
click at [492, 269] on div "(En): Mojito Special (Ar): موهيتو سبيشيال" at bounding box center [701, 275] width 568 height 13
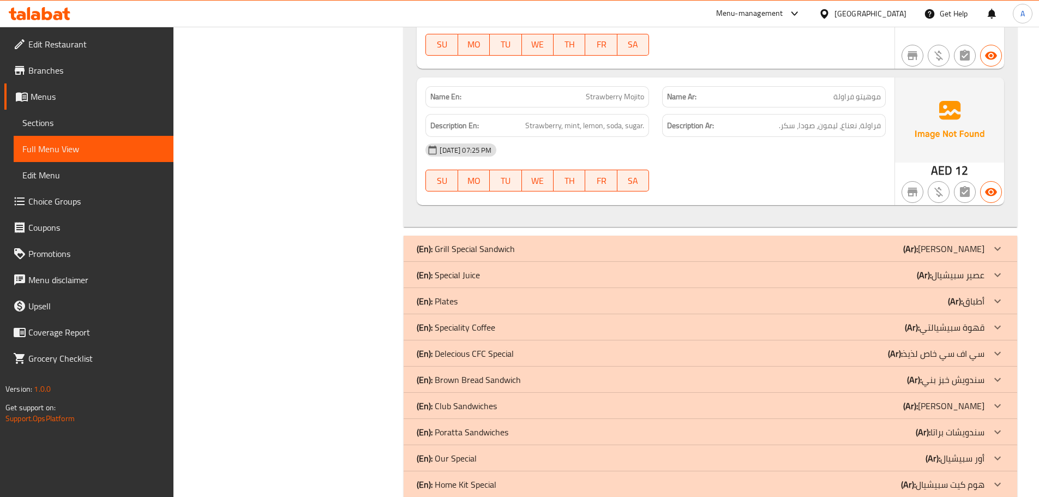
click at [598, 268] on div "(En): Special Juice (Ar): عصير سبيشيال" at bounding box center [701, 274] width 568 height 13
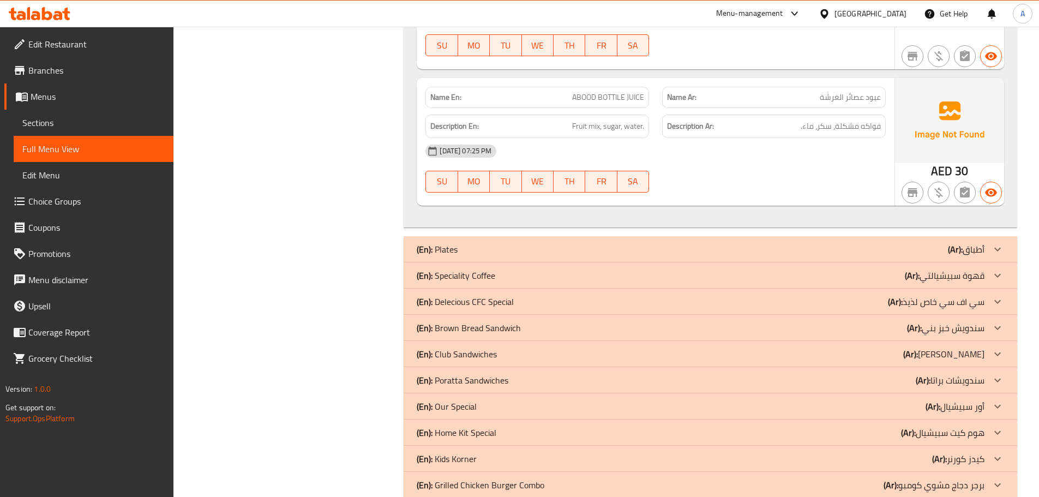
click at [533, 269] on div "(En): Speciality Coffee (Ar): قهوة سبيشيالتي" at bounding box center [701, 275] width 568 height 13
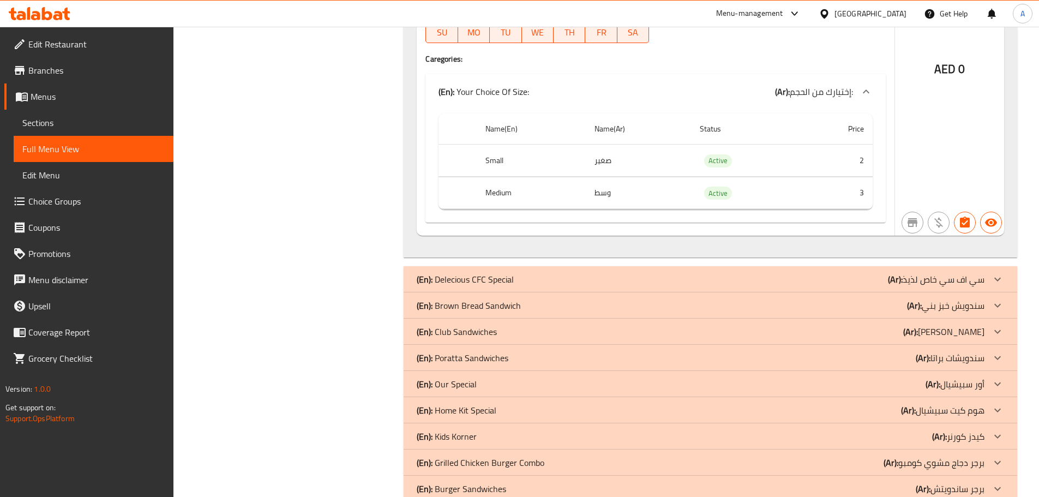
click at [541, 299] on div "(En): Brown Bread Sandwich (Ar): سندويش خبز بني" at bounding box center [701, 305] width 568 height 13
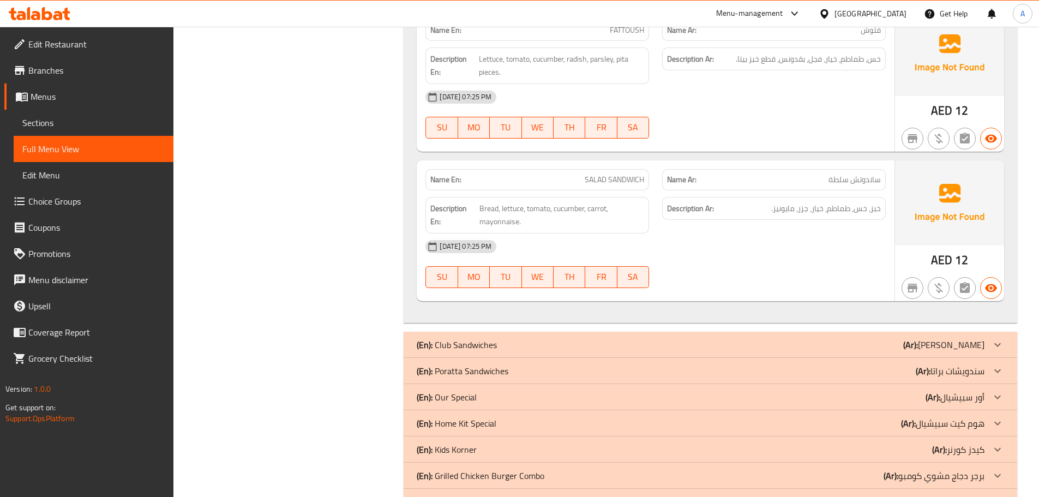
click at [525, 364] on div "(En): Poratta Sandwiches (Ar): سندويشات براتا" at bounding box center [701, 370] width 568 height 13
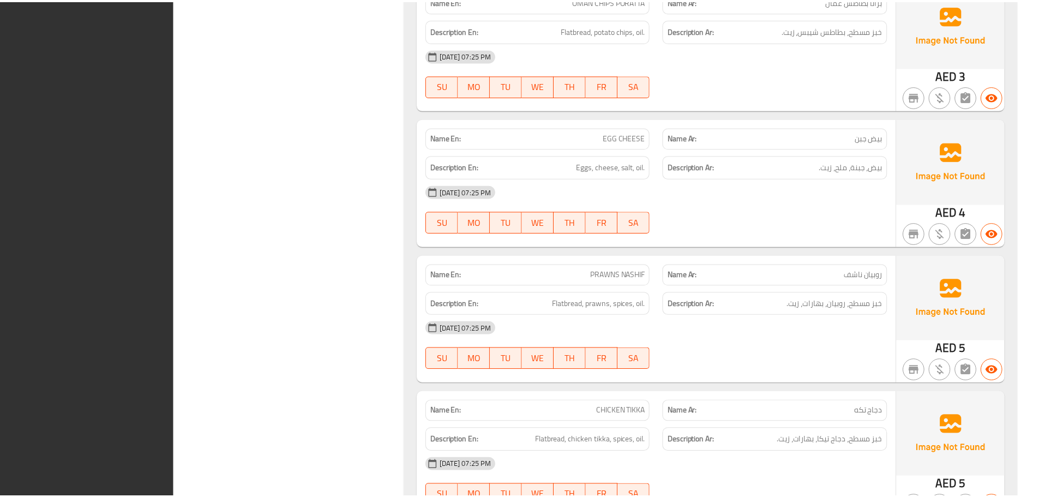
scroll to position [26239, 0]
